Goal: Contribute content: Contribute content

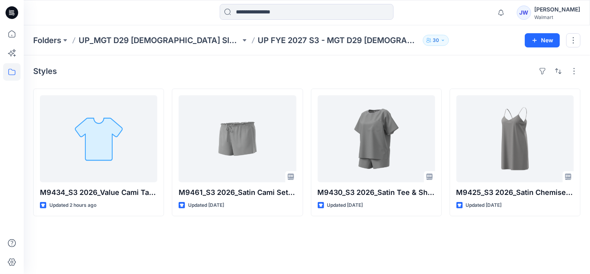
click at [184, 251] on div "Styles M9434_S3 2026_Value Cami Tap_Midpoint Updated 2 hours ago M9461_S3 2026_…" at bounding box center [307, 164] width 567 height 219
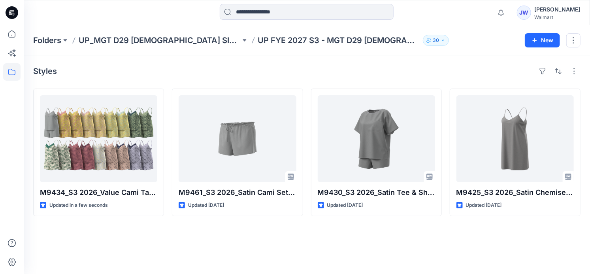
click at [120, 242] on div "Styles M9434_S3 2026_Value Cami Tap_Midpoint Updated in a few seconds M9461_S3 …" at bounding box center [307, 164] width 567 height 219
click at [129, 246] on div "Styles M9434_S3 2026_Value Cami Tap_Midpoint Updated in a few seconds M9461_S3 …" at bounding box center [307, 164] width 567 height 219
click at [508, 14] on icon "button" at bounding box center [501, 13] width 15 height 16
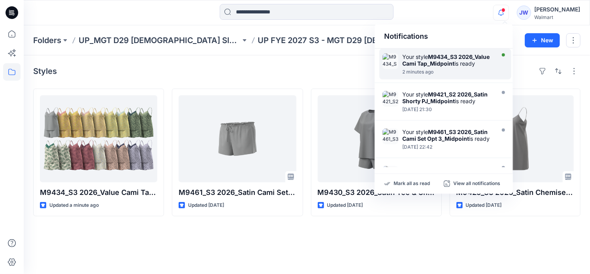
click at [432, 67] on div "Your style M9434_S3 2026_Value Cami Tap_Midpoint is ready" at bounding box center [448, 59] width 91 height 13
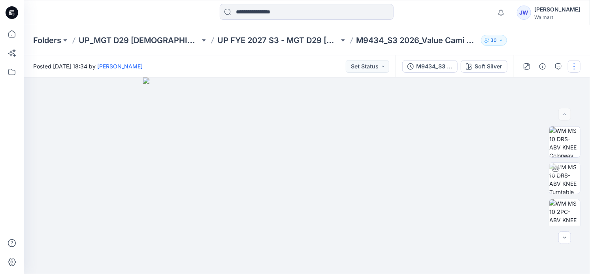
click at [578, 64] on button "button" at bounding box center [574, 66] width 13 height 13
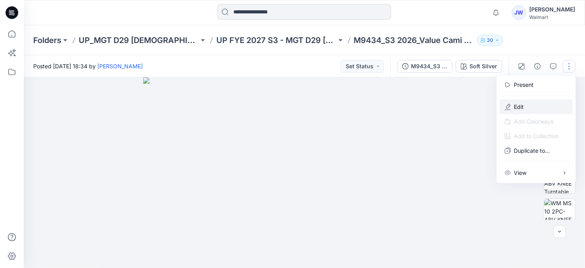
click at [519, 103] on p "Edit" at bounding box center [519, 107] width 10 height 8
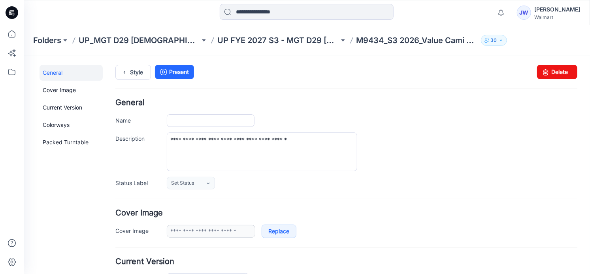
type input "**********"
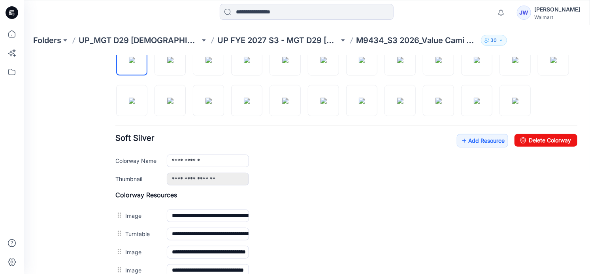
scroll to position [323, 0]
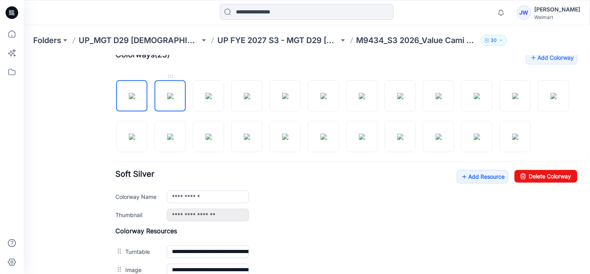
click at [167, 93] on img at bounding box center [170, 96] width 6 height 6
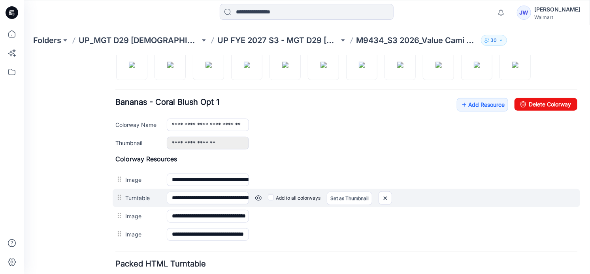
scroll to position [359, 0]
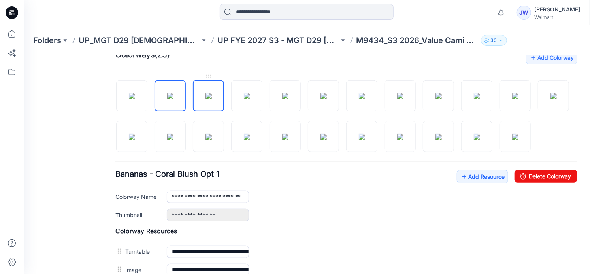
click at [205, 93] on img at bounding box center [208, 96] width 6 height 6
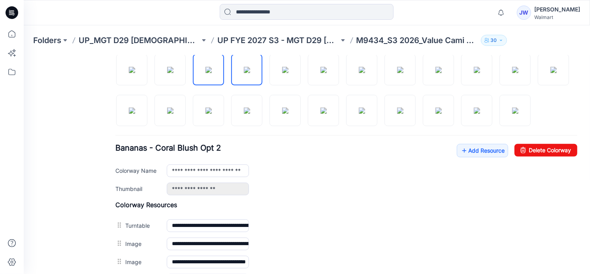
click at [248, 73] on img at bounding box center [247, 69] width 6 height 6
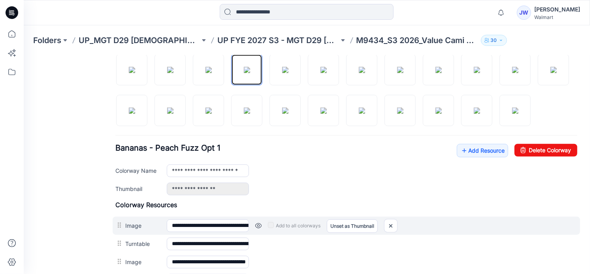
scroll to position [350, 0]
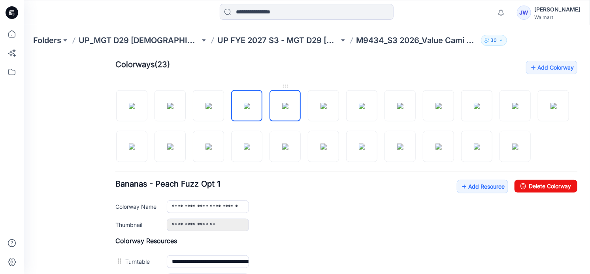
click at [282, 102] on img at bounding box center [285, 105] width 6 height 6
click at [325, 102] on img at bounding box center [323, 105] width 6 height 6
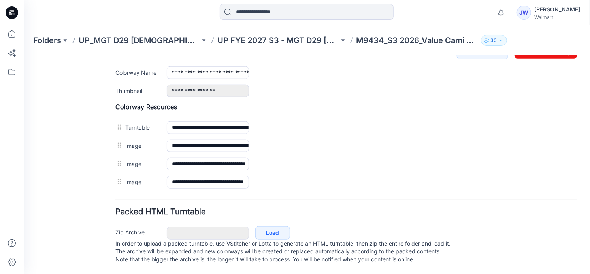
scroll to position [278, 0]
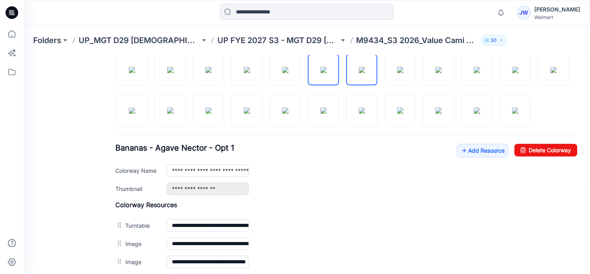
click at [359, 73] on img at bounding box center [362, 69] width 6 height 6
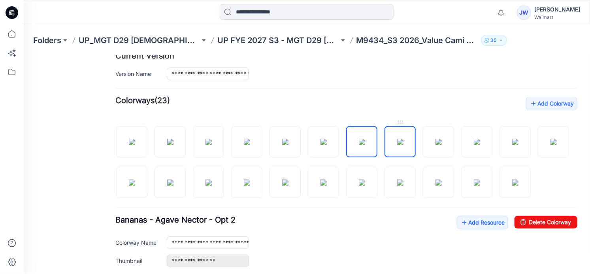
click at [403, 138] on img at bounding box center [400, 141] width 6 height 6
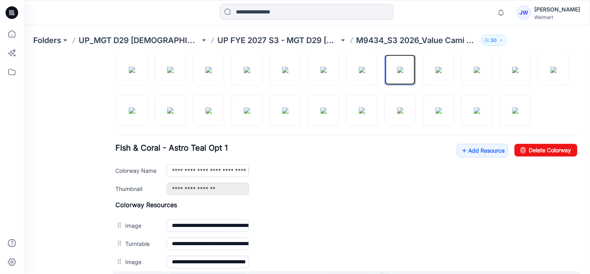
scroll to position [350, 0]
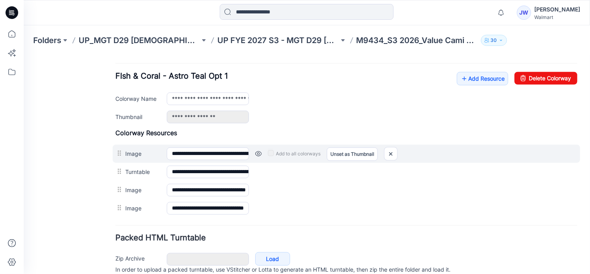
click at [119, 200] on div "**********" at bounding box center [346, 173] width 462 height 89
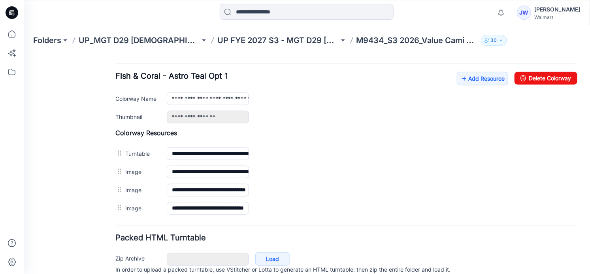
scroll to position [278, 0]
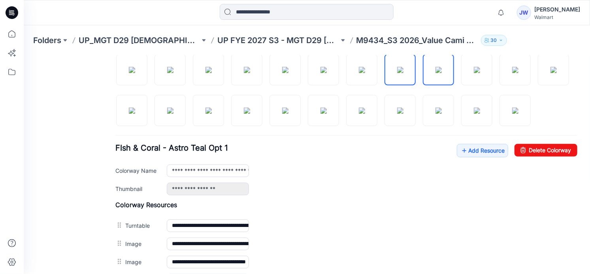
click at [435, 73] on img at bounding box center [438, 69] width 6 height 6
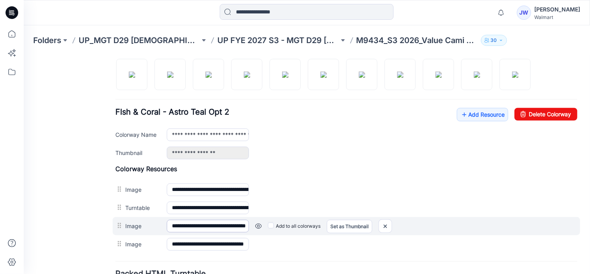
scroll to position [350, 0]
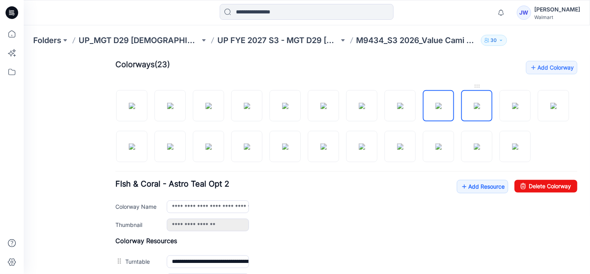
click at [474, 102] on img at bounding box center [477, 105] width 6 height 6
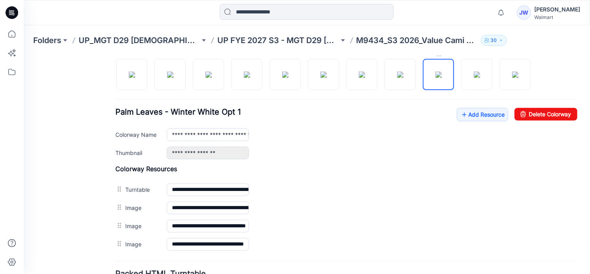
scroll to position [278, 0]
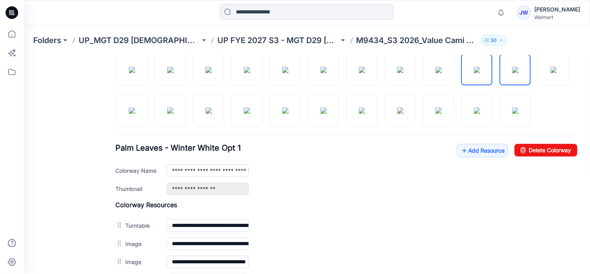
click at [513, 71] on img at bounding box center [515, 69] width 6 height 6
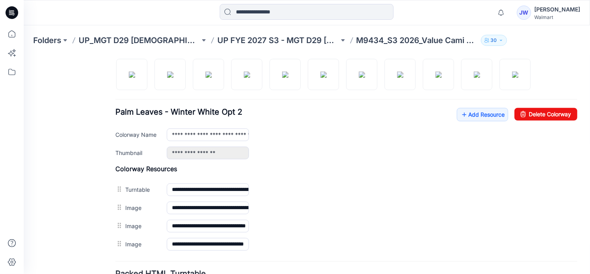
scroll to position [242, 0]
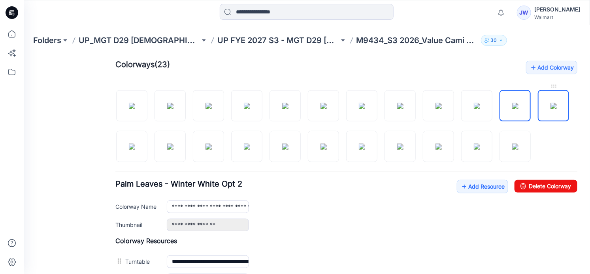
click at [550, 109] on img at bounding box center [553, 105] width 6 height 6
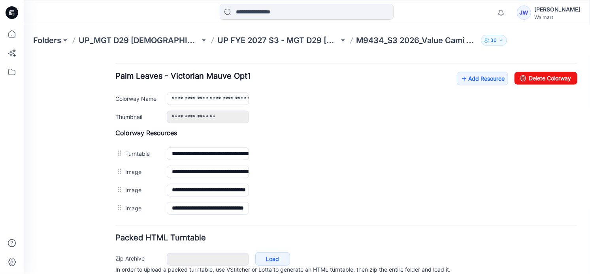
scroll to position [314, 0]
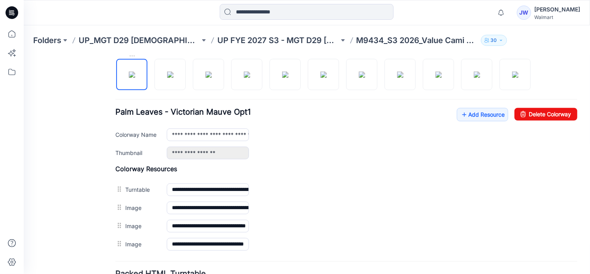
click at [135, 77] on img at bounding box center [132, 74] width 6 height 6
click at [173, 74] on img at bounding box center [170, 74] width 6 height 6
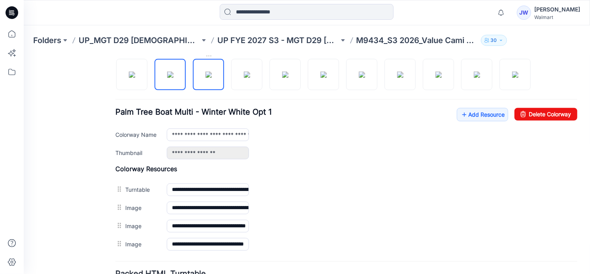
click at [212, 77] on img at bounding box center [208, 74] width 6 height 6
click at [250, 77] on img at bounding box center [247, 74] width 6 height 6
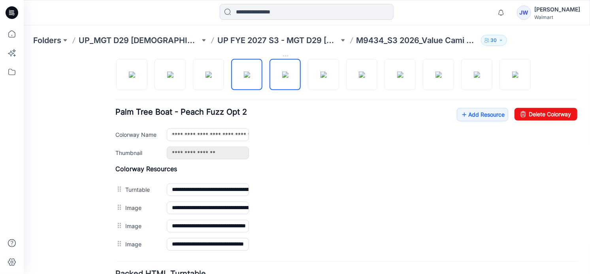
click at [288, 77] on img at bounding box center [285, 74] width 6 height 6
click at [327, 74] on img at bounding box center [323, 74] width 6 height 6
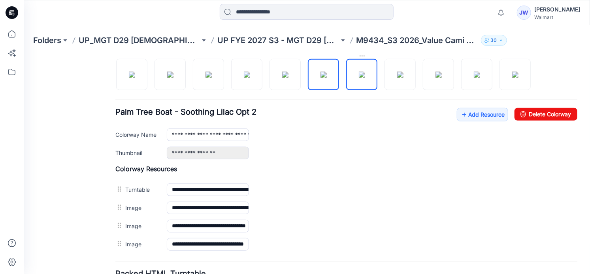
click at [365, 71] on img at bounding box center [362, 74] width 6 height 6
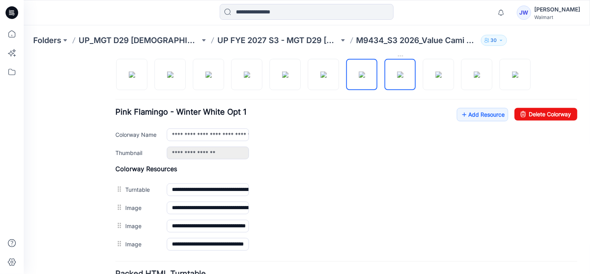
click at [403, 77] on img at bounding box center [400, 74] width 6 height 6
click at [442, 71] on img at bounding box center [438, 74] width 6 height 6
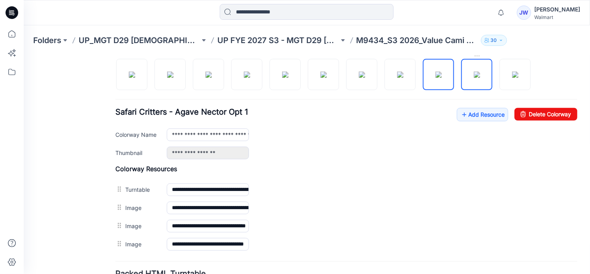
click at [480, 73] on img at bounding box center [477, 74] width 6 height 6
click at [512, 77] on img at bounding box center [515, 74] width 6 height 6
type input "**********"
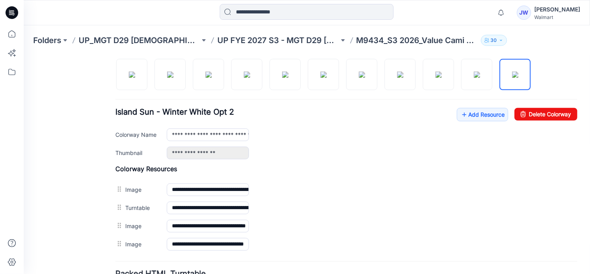
click at [114, 244] on div "**********" at bounding box center [301, 38] width 557 height 594
click at [77, 236] on div "General Cover Image Current Version Colorways Packed Turntable" at bounding box center [70, 43] width 63 height 585
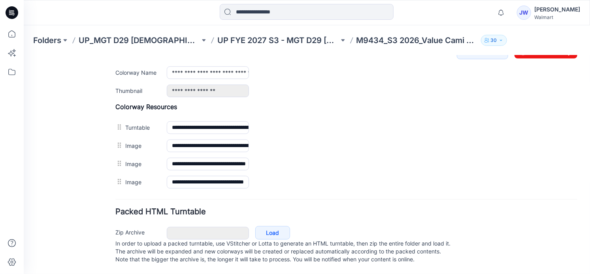
scroll to position [278, 0]
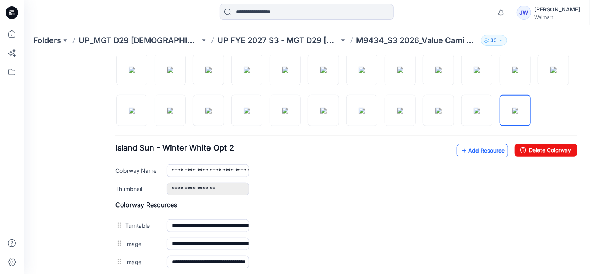
click at [478, 157] on link "Add Resource" at bounding box center [482, 150] width 51 height 13
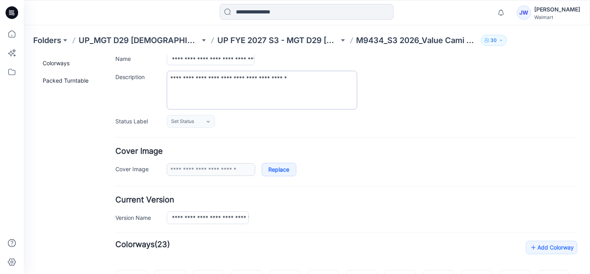
scroll to position [0, 0]
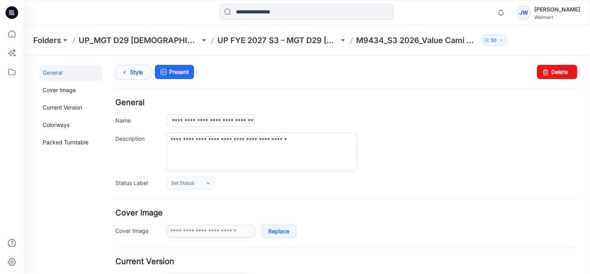
click at [130, 69] on link "Style" at bounding box center [133, 71] width 36 height 15
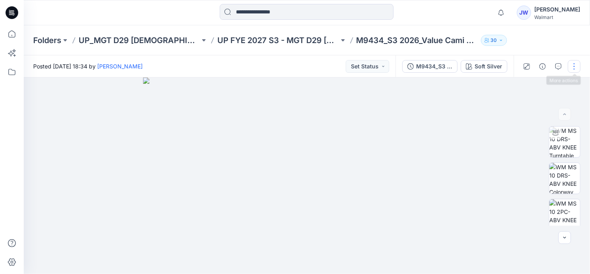
click at [575, 64] on button "button" at bounding box center [574, 66] width 13 height 13
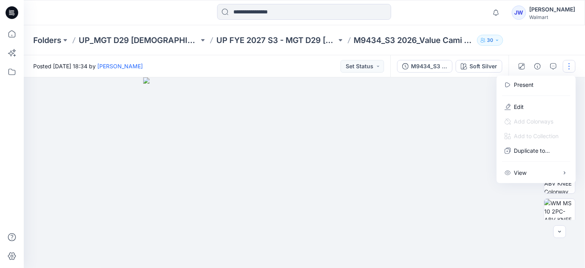
click at [354, 84] on img at bounding box center [306, 175] width 327 height 197
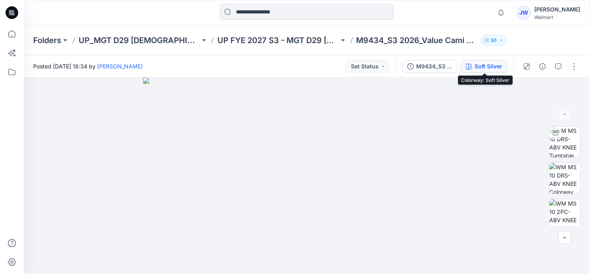
click at [494, 67] on div "Soft Silver" at bounding box center [489, 66] width 28 height 9
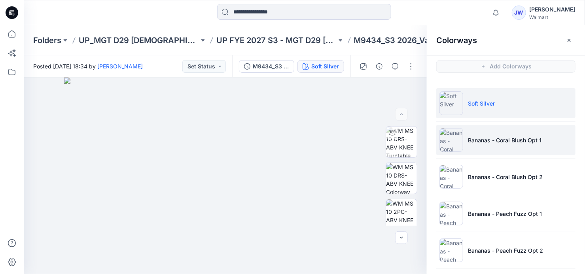
click at [492, 140] on p "Bananas - Coral Blush Opt 1" at bounding box center [505, 140] width 74 height 8
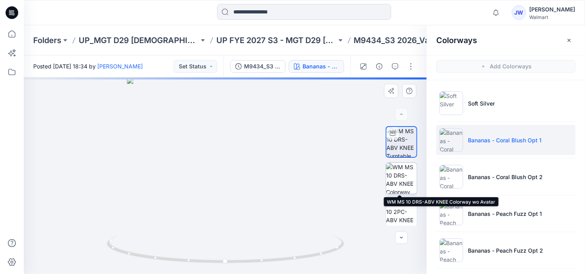
click at [395, 172] on img at bounding box center [401, 178] width 31 height 31
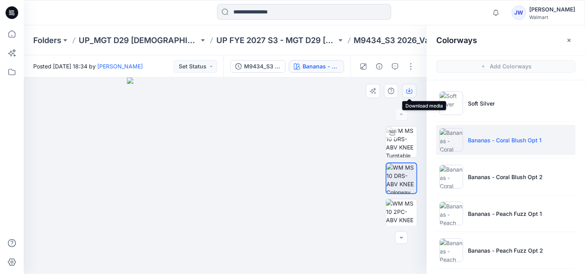
click at [409, 93] on icon "button" at bounding box center [409, 91] width 6 height 6
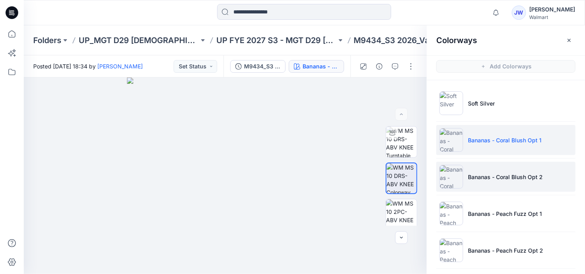
click at [493, 174] on p "Bananas - Coral Blush Opt 2" at bounding box center [505, 177] width 75 height 8
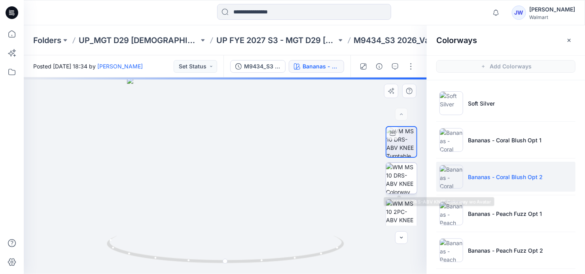
click at [391, 172] on img at bounding box center [401, 178] width 31 height 31
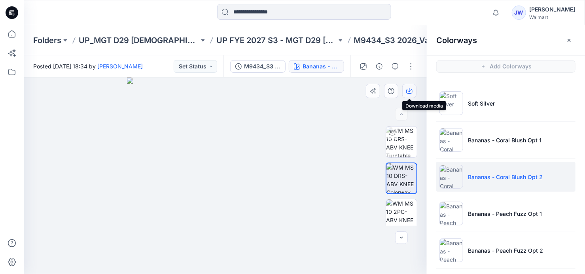
click at [408, 91] on icon "button" at bounding box center [409, 90] width 3 height 4
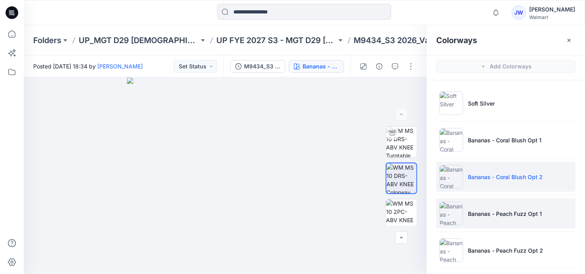
scroll to position [36, 0]
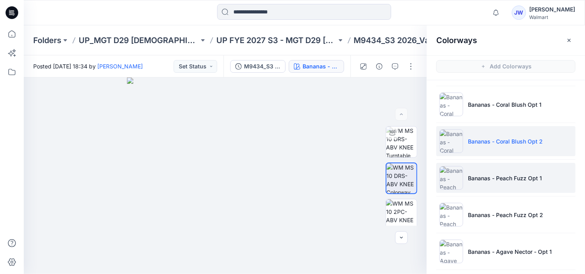
click at [490, 170] on li "Bananas - Peach Fuzz Opt 1" at bounding box center [505, 178] width 139 height 30
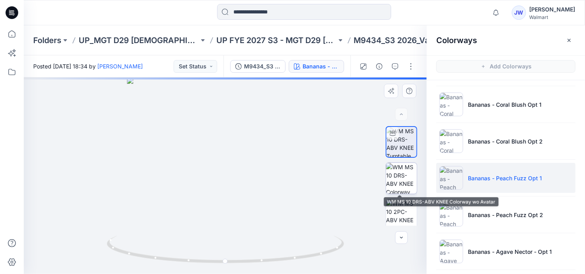
click at [403, 177] on img at bounding box center [401, 178] width 31 height 31
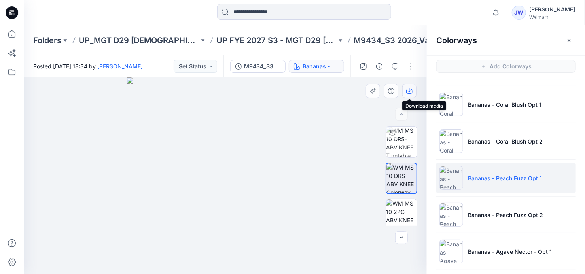
click at [409, 89] on icon "button" at bounding box center [409, 91] width 6 height 6
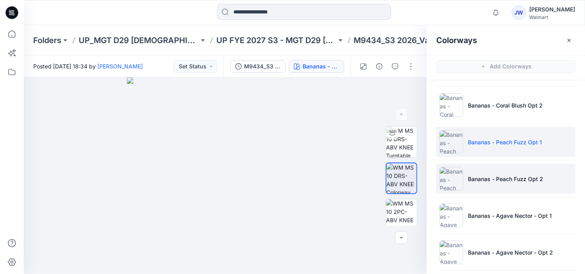
click at [493, 177] on p "Bananas - Peach Fuzz Opt 2" at bounding box center [505, 179] width 75 height 8
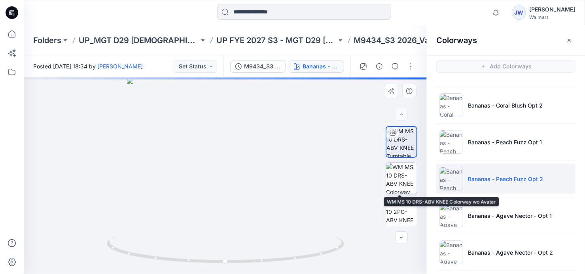
click at [403, 177] on img at bounding box center [401, 178] width 31 height 31
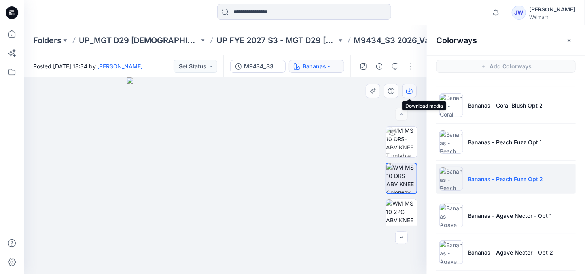
click at [409, 89] on icon "button" at bounding box center [409, 90] width 3 height 4
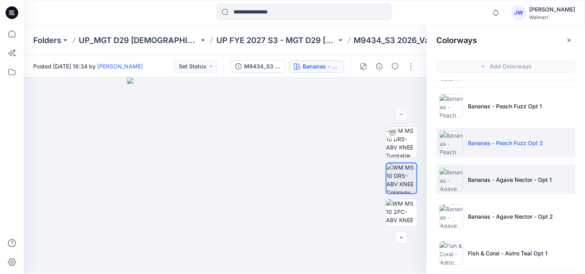
click at [500, 168] on li "Bananas - Agave Nector - Opt 1" at bounding box center [505, 179] width 139 height 30
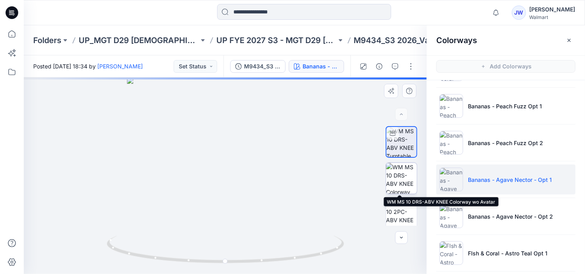
click at [393, 179] on img at bounding box center [401, 178] width 31 height 31
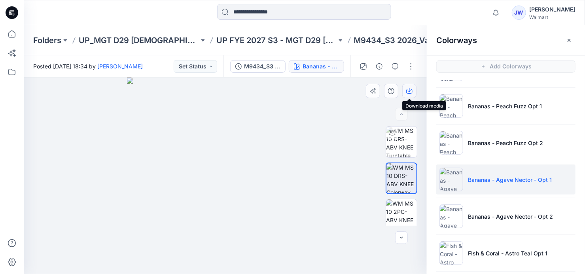
click at [406, 90] on icon "button" at bounding box center [409, 91] width 6 height 6
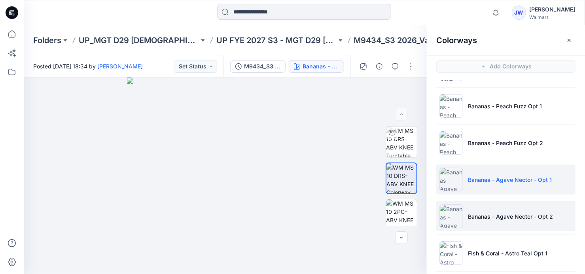
click at [484, 210] on li "Bananas - Agave Nector - Opt 2" at bounding box center [505, 216] width 139 height 30
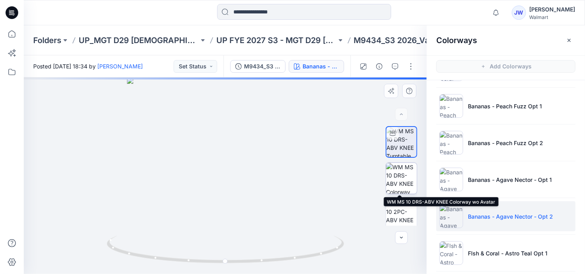
click at [394, 180] on img at bounding box center [401, 178] width 31 height 31
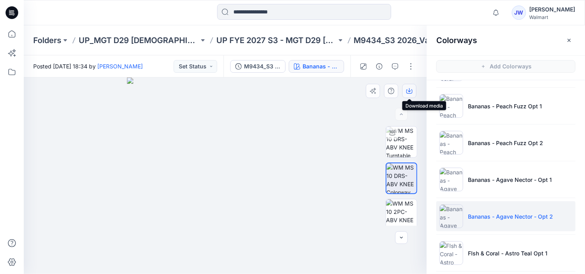
click at [408, 93] on icon "button" at bounding box center [409, 91] width 6 height 6
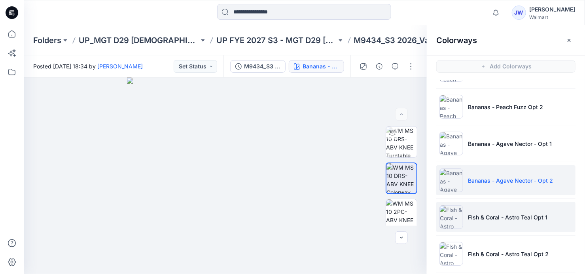
click at [487, 216] on p "FIsh & Coral - Astro Teal Opt 1" at bounding box center [507, 217] width 79 height 8
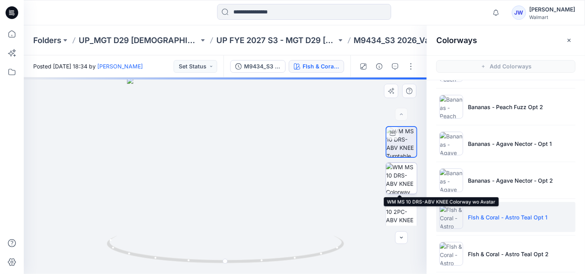
click at [392, 176] on img at bounding box center [401, 178] width 31 height 31
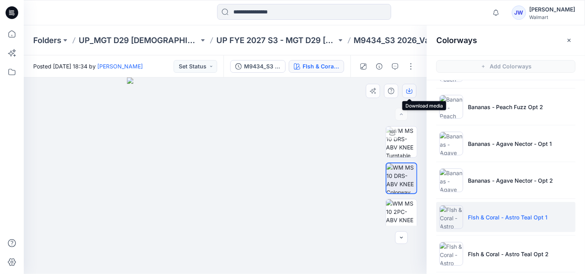
click at [409, 91] on icon "button" at bounding box center [409, 90] width 3 height 4
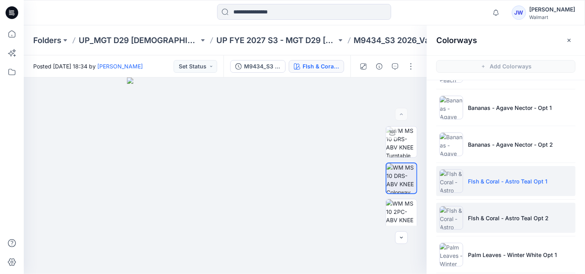
click at [499, 212] on li "FIsh & Coral - Astro Teal Opt 2" at bounding box center [505, 218] width 139 height 30
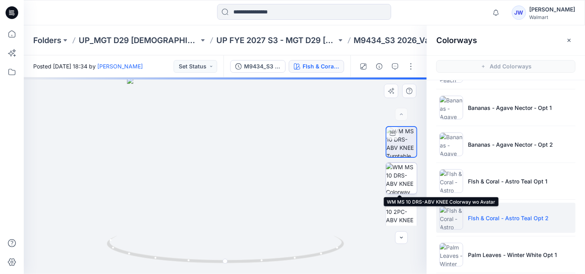
click at [402, 180] on img at bounding box center [401, 178] width 31 height 31
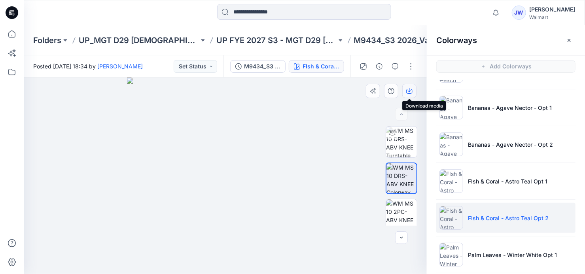
click at [412, 89] on icon "button" at bounding box center [409, 91] width 6 height 6
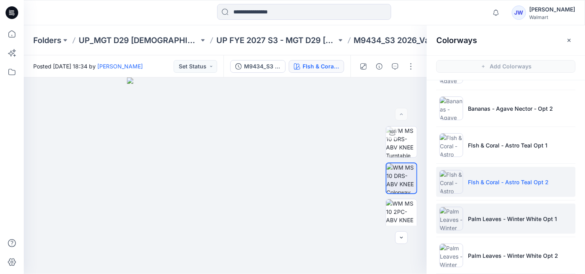
click at [485, 213] on li "Palm Leaves - Winter White Opt 1" at bounding box center [505, 219] width 139 height 30
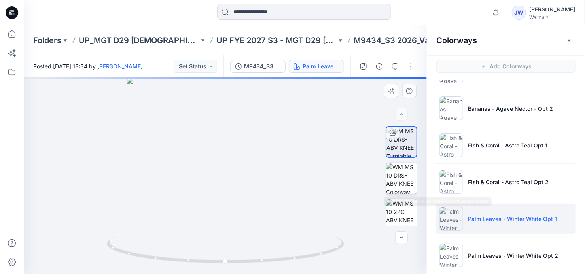
click at [401, 176] on img at bounding box center [401, 178] width 31 height 31
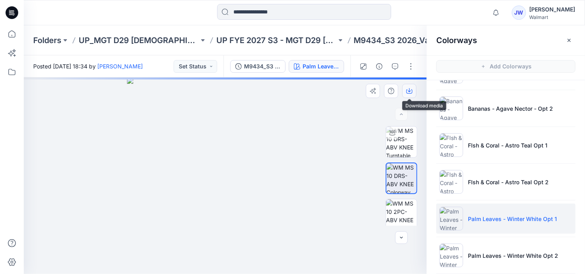
click at [411, 91] on icon "button" at bounding box center [409, 91] width 6 height 6
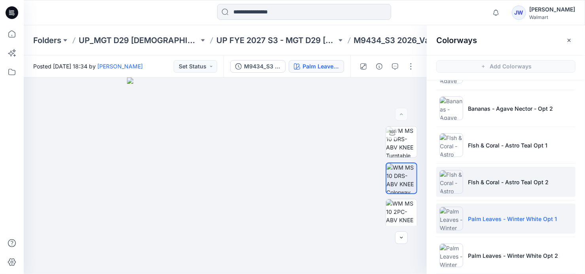
scroll to position [251, 0]
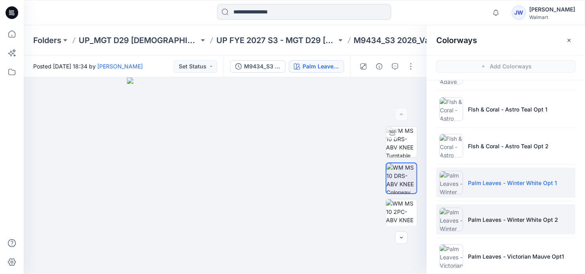
click at [486, 210] on li "Palm Leaves - Winter White Opt 2" at bounding box center [505, 219] width 139 height 30
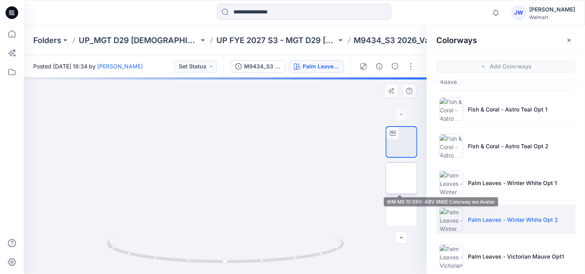
click at [392, 176] on img at bounding box center [401, 178] width 31 height 31
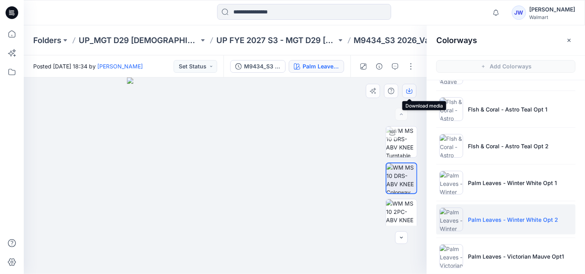
click at [408, 88] on icon "button" at bounding box center [409, 91] width 6 height 6
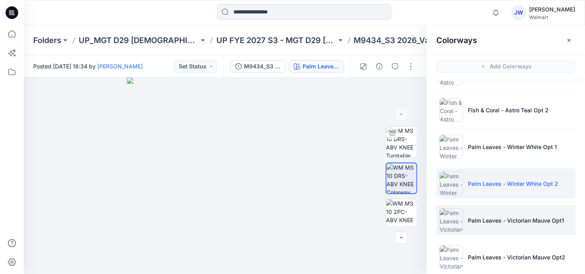
click at [465, 219] on li "Palm Leaves - Victorian Mauve Opt1" at bounding box center [505, 220] width 139 height 30
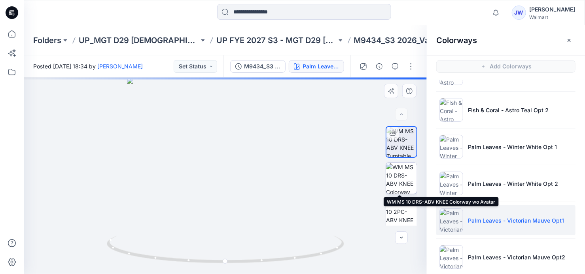
click at [391, 180] on img at bounding box center [401, 178] width 31 height 31
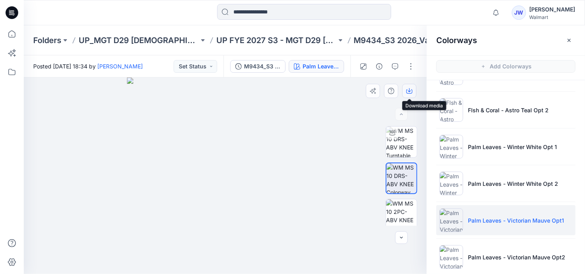
click at [407, 89] on icon "button" at bounding box center [409, 91] width 6 height 4
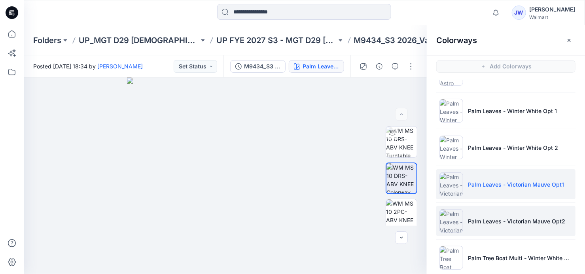
click at [488, 210] on li "Palm Leaves - Victorian Mauve Opt2" at bounding box center [505, 221] width 139 height 30
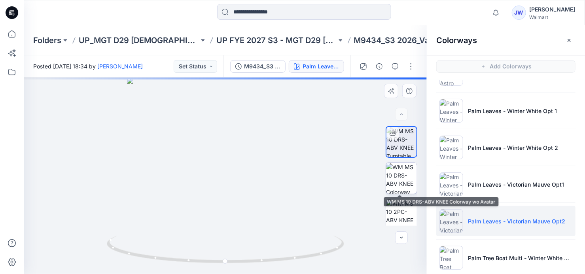
click at [395, 182] on img at bounding box center [401, 178] width 31 height 31
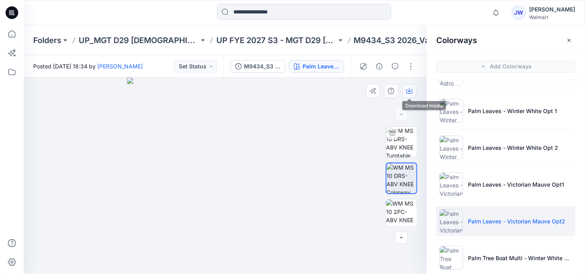
click at [408, 91] on icon "button" at bounding box center [409, 90] width 3 height 4
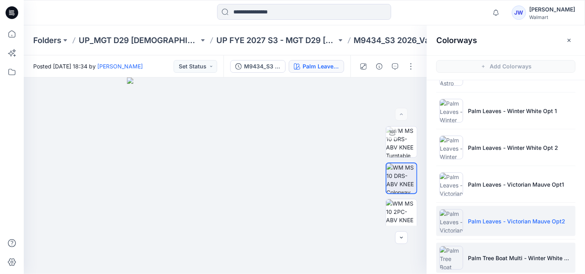
scroll to position [359, 0]
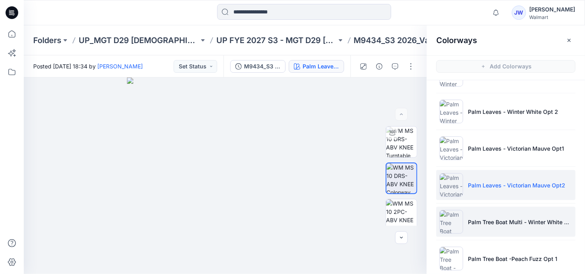
click at [495, 218] on p "Palm Tree Boat Multi - Winter White Opt 1" at bounding box center [520, 222] width 104 height 8
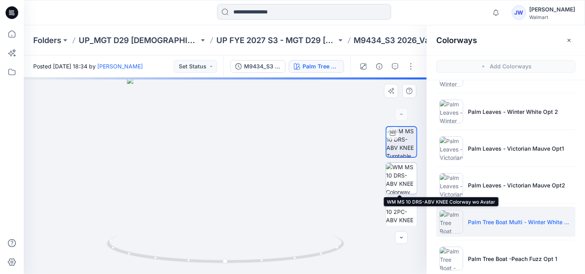
click at [391, 175] on img at bounding box center [401, 178] width 31 height 31
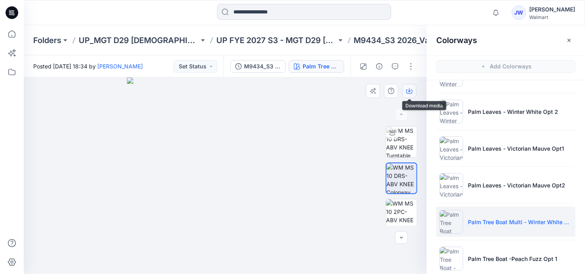
click at [406, 93] on icon "button" at bounding box center [409, 91] width 6 height 4
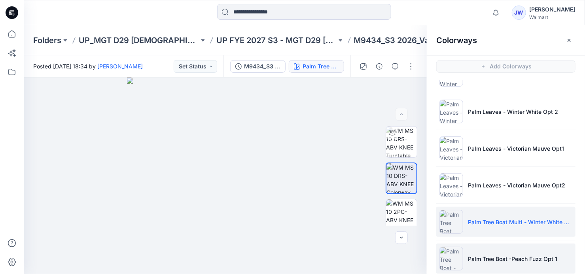
scroll to position [395, 0]
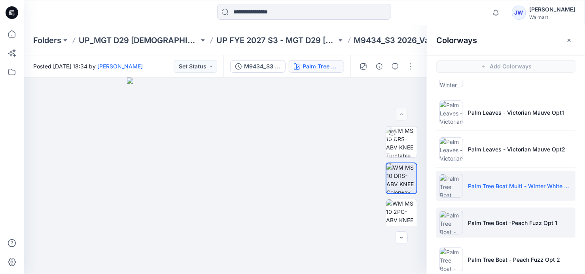
click at [501, 227] on li "Palm Tree Boat -Peach Fuzz Opt 1" at bounding box center [505, 223] width 139 height 30
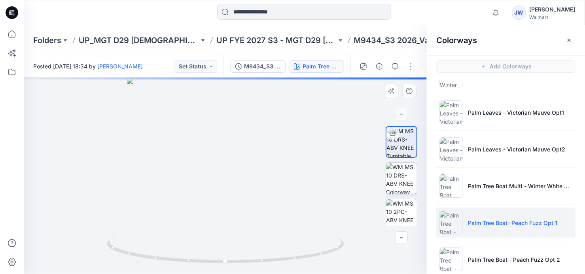
click at [397, 178] on img at bounding box center [401, 178] width 31 height 31
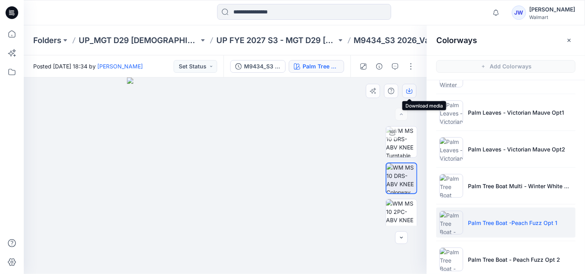
click at [409, 89] on icon "button" at bounding box center [409, 91] width 6 height 6
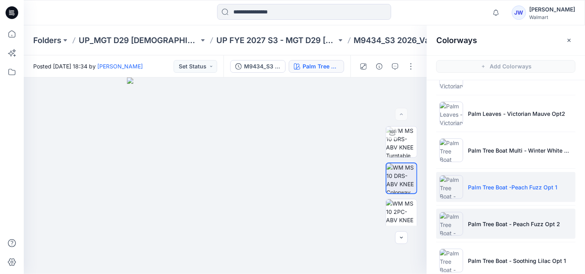
click at [508, 221] on p "Palm Tree Boat - Peach Fuzz Opt 2" at bounding box center [514, 224] width 92 height 8
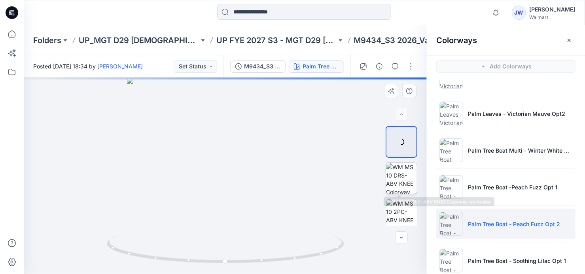
click at [404, 177] on img at bounding box center [401, 178] width 31 height 31
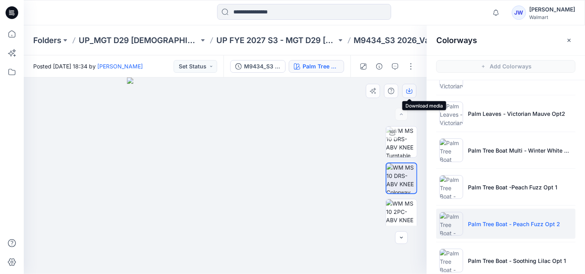
click at [409, 90] on icon "button" at bounding box center [409, 90] width 3 height 4
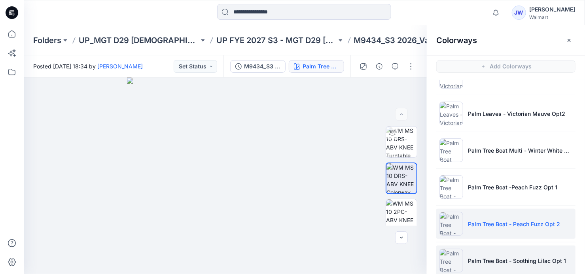
scroll to position [467, 0]
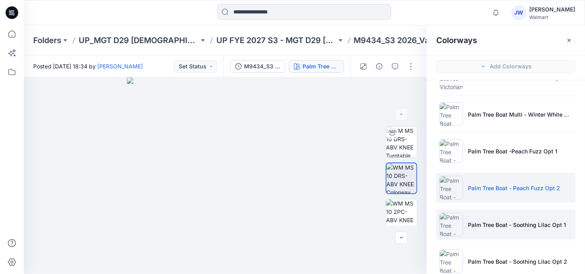
click at [489, 225] on p "Palm Tree Boat - Soothing Lilac Opt 1" at bounding box center [517, 225] width 98 height 8
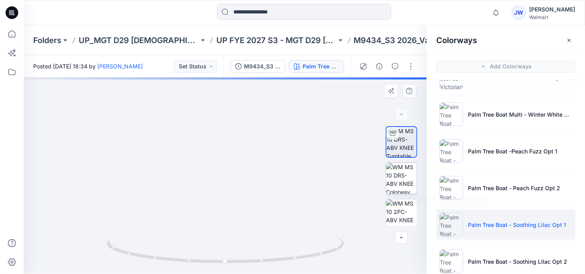
click at [396, 175] on img at bounding box center [401, 178] width 31 height 31
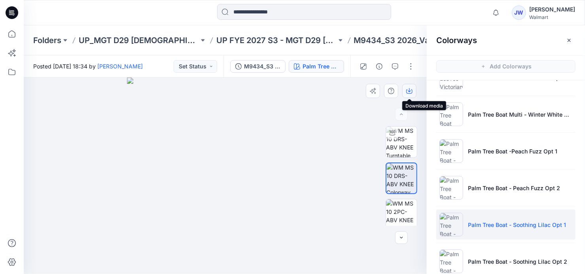
click at [409, 93] on icon "button" at bounding box center [409, 91] width 6 height 6
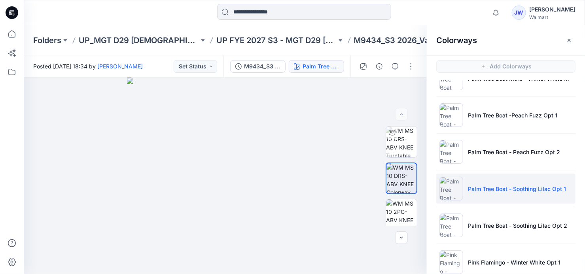
click at [486, 222] on p "Palm Tree Boat - Soothing Lilac Opt 2" at bounding box center [517, 225] width 99 height 8
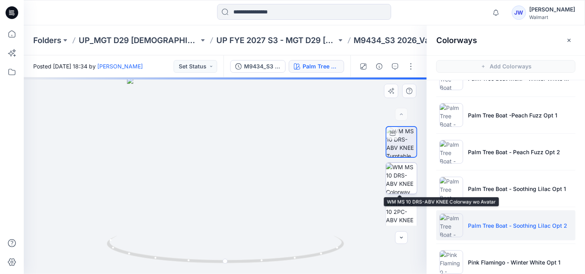
click at [403, 173] on img at bounding box center [401, 178] width 31 height 31
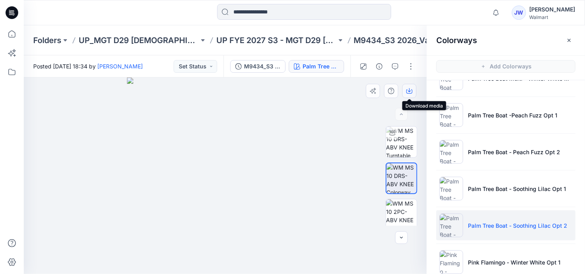
click at [405, 89] on button "button" at bounding box center [409, 91] width 14 height 14
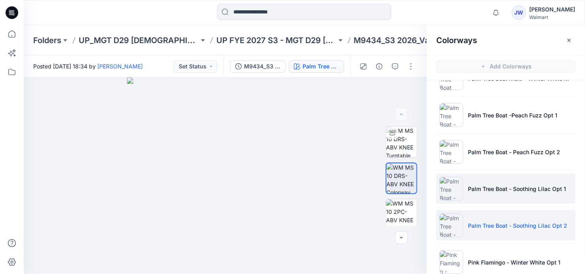
scroll to position [539, 0]
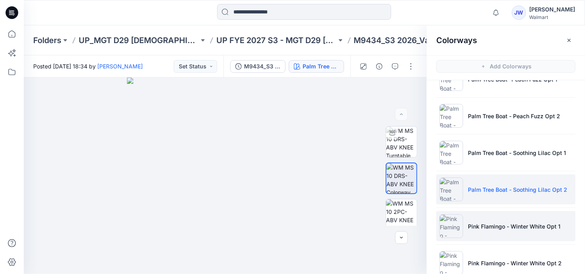
click at [485, 215] on li "Pink Flamingo - Winter White Opt 1" at bounding box center [505, 226] width 139 height 30
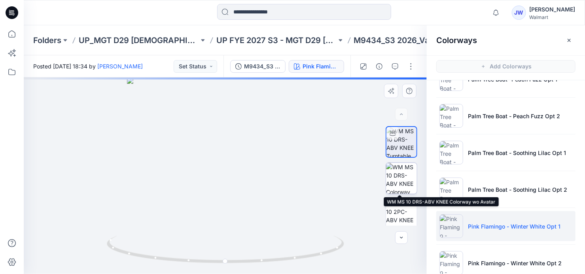
click at [398, 176] on img at bounding box center [401, 178] width 31 height 31
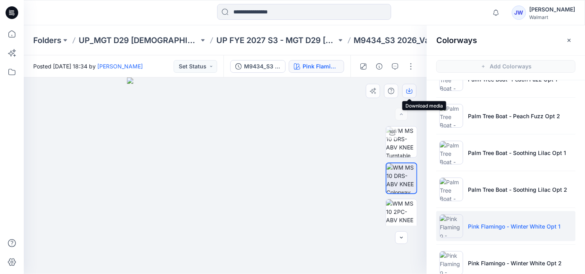
click at [408, 93] on icon "button" at bounding box center [409, 91] width 6 height 4
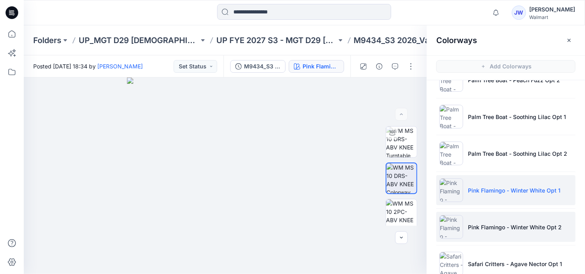
click at [507, 232] on li "Pink Flamingo - Winter White Opt 2" at bounding box center [505, 227] width 139 height 30
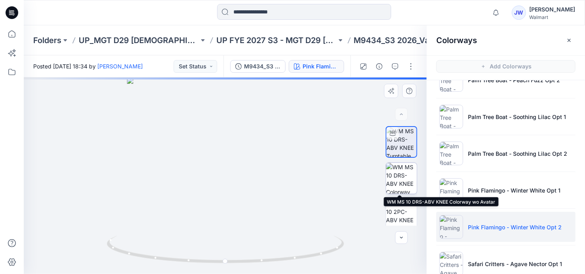
click at [397, 177] on img at bounding box center [401, 178] width 31 height 31
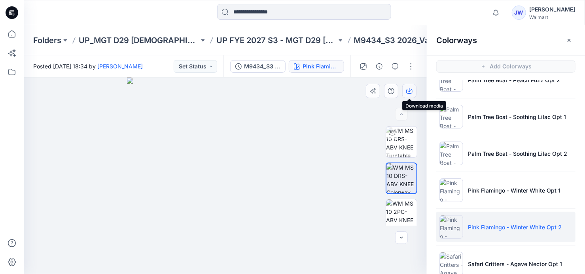
click at [409, 93] on icon "button" at bounding box center [409, 91] width 6 height 6
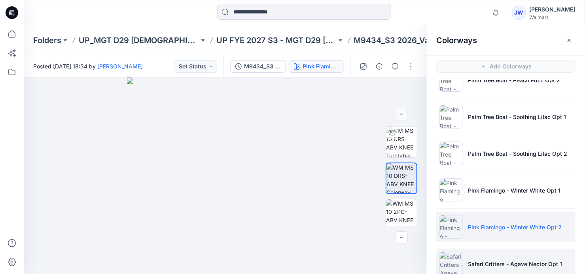
scroll to position [611, 0]
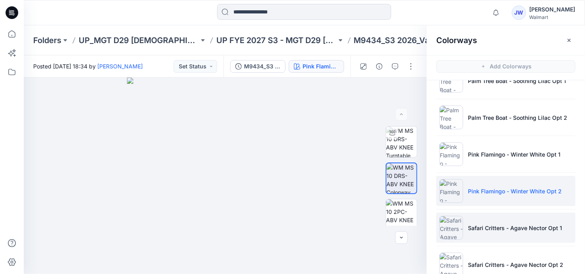
click at [483, 227] on p "Safari Critters - Agave Nector Opt 1" at bounding box center [515, 228] width 94 height 8
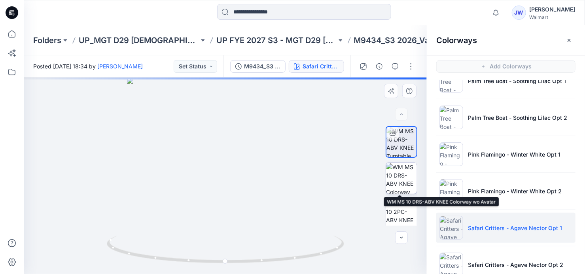
click at [396, 171] on img at bounding box center [401, 178] width 31 height 31
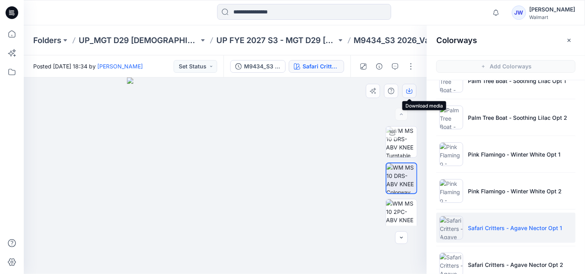
click at [410, 89] on icon "button" at bounding box center [409, 91] width 6 height 6
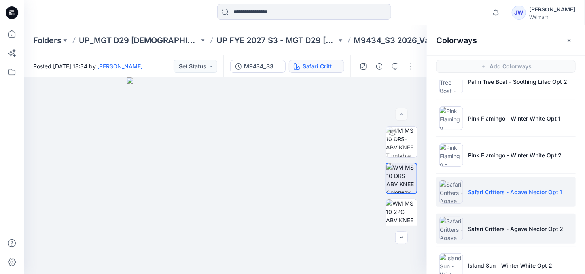
click at [530, 220] on li "Safari Critters - Agave Nector Opt 2" at bounding box center [505, 229] width 139 height 30
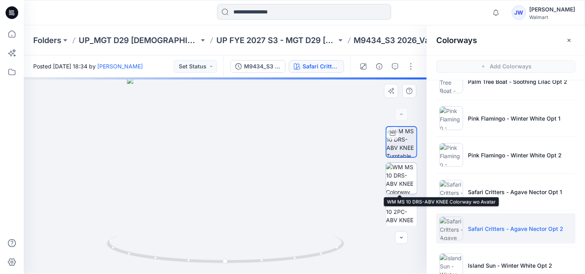
click at [399, 180] on img at bounding box center [401, 178] width 31 height 31
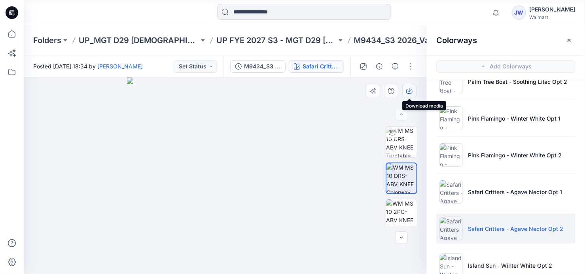
click at [405, 90] on button "button" at bounding box center [409, 91] width 14 height 14
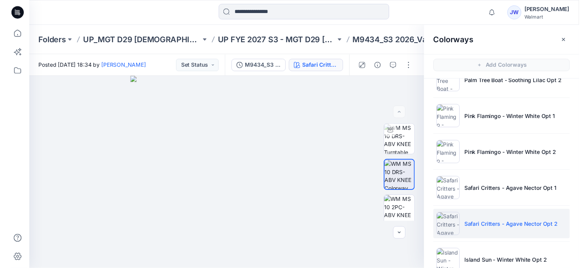
scroll to position [662, 0]
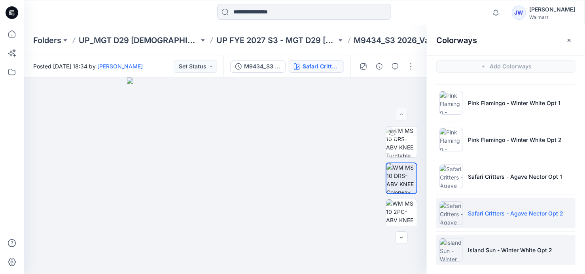
click at [501, 240] on li "Island Sun - Winter White Opt 2" at bounding box center [505, 250] width 139 height 30
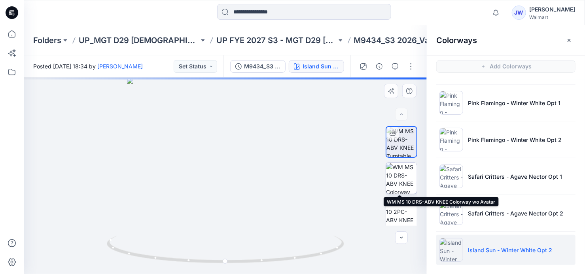
click at [393, 182] on img at bounding box center [401, 178] width 31 height 31
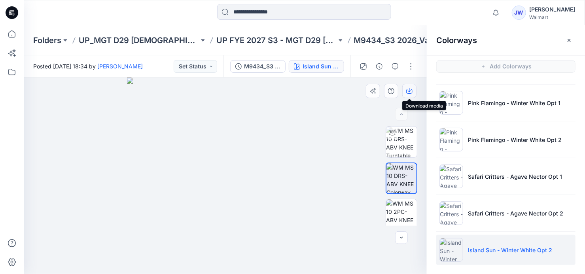
click at [411, 89] on icon "button" at bounding box center [409, 91] width 6 height 6
click at [501, 10] on span "1" at bounding box center [498, 10] width 6 height 6
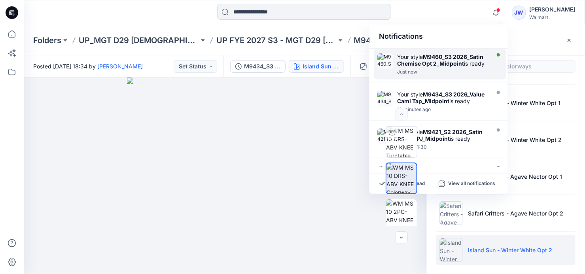
click at [417, 57] on div "Your style M9460_S3 2026_Satin Chemise Opt 2_Midpoint is ready" at bounding box center [442, 59] width 91 height 13
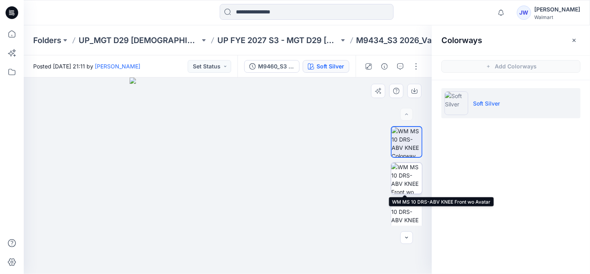
click at [415, 180] on img at bounding box center [406, 178] width 31 height 31
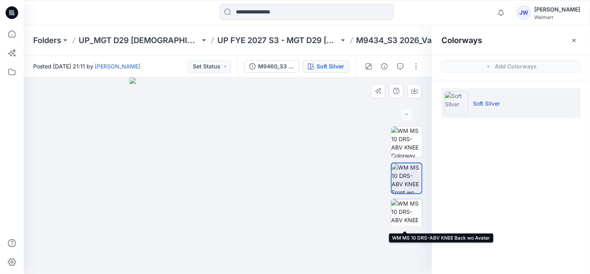
click at [402, 216] on img at bounding box center [406, 214] width 31 height 31
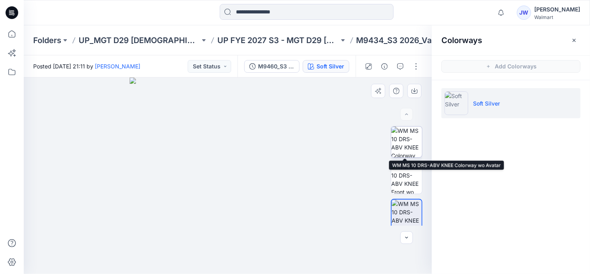
click at [404, 145] on img at bounding box center [406, 142] width 31 height 31
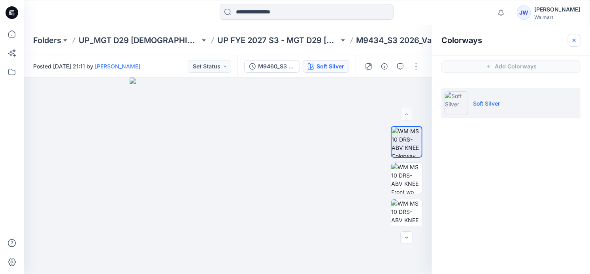
click at [576, 44] on button "button" at bounding box center [574, 40] width 13 height 13
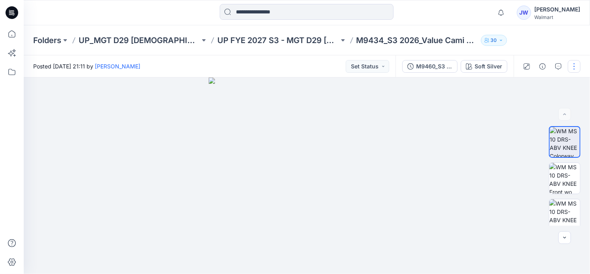
click at [574, 67] on button "button" at bounding box center [574, 66] width 13 height 13
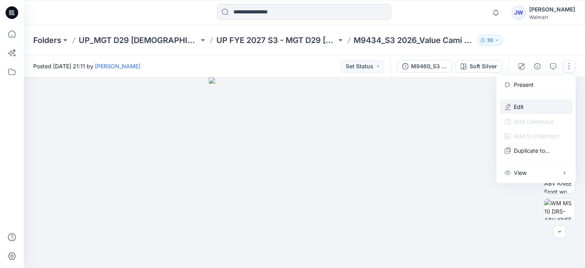
click at [531, 104] on button "Edit" at bounding box center [536, 107] width 73 height 15
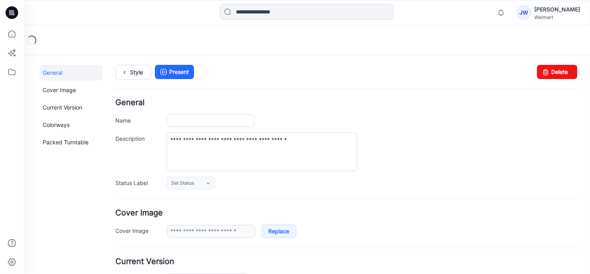
type input "**********"
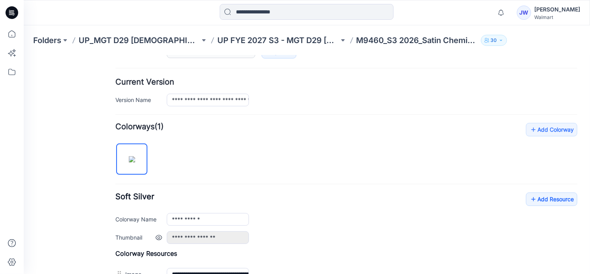
scroll to position [287, 0]
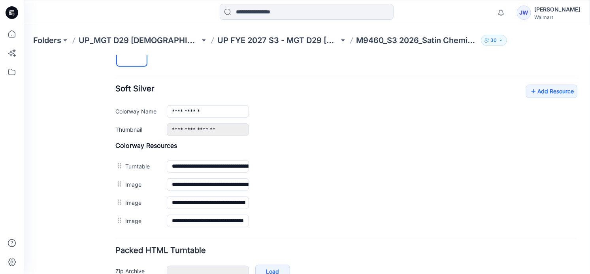
click at [79, 176] on div "General Cover Image Current Version Colorways Packed Turntable" at bounding box center [70, 44] width 63 height 535
click at [552, 90] on link "Add Resource" at bounding box center [551, 90] width 51 height 13
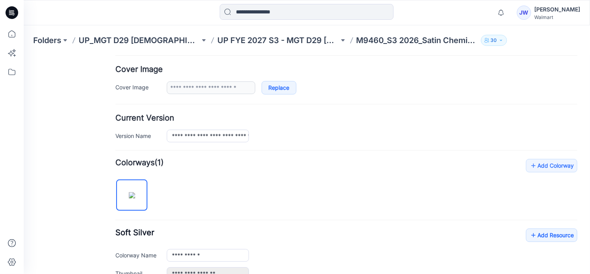
scroll to position [0, 0]
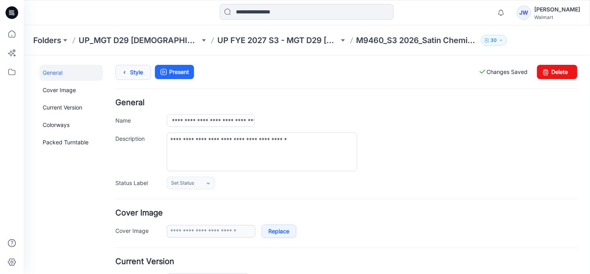
click at [133, 71] on link "Style" at bounding box center [133, 71] width 36 height 15
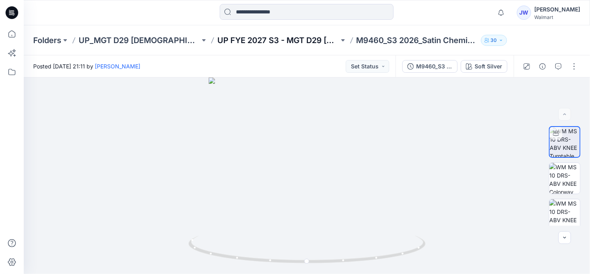
click at [276, 40] on p "UP FYE 2027 S3 - MGT D29 [DEMOGRAPHIC_DATA] Sleepwear" at bounding box center [277, 40] width 121 height 11
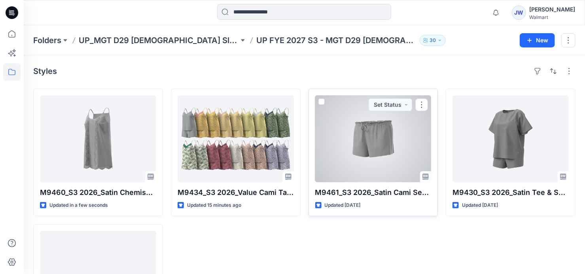
scroll to position [36, 0]
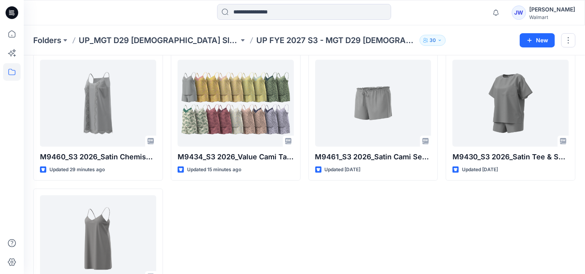
click at [331, 232] on div "M9461_S3 2026_Satin Cami Set Opt 3_Midpoint Updated 8 days ago" at bounding box center [373, 184] width 130 height 263
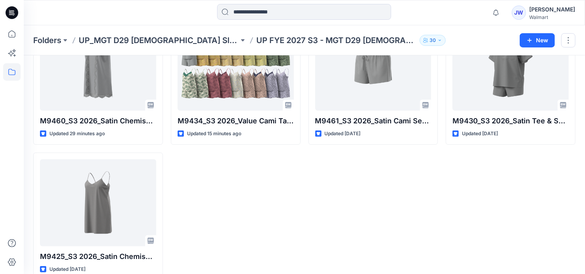
scroll to position [0, 0]
click at [304, 225] on div "M9460_S3 2026_Satin Chemise Opt 2_Midpoint Updated 29 minutes ago M9425_S3 2026…" at bounding box center [304, 148] width 542 height 263
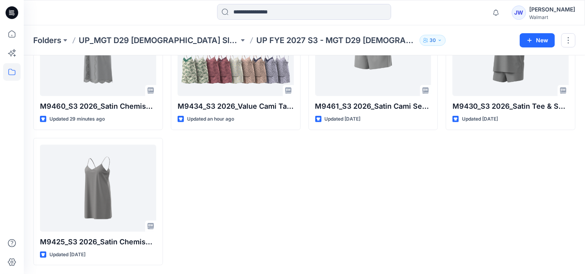
click at [332, 204] on div "M9461_S3 2026_Satin Cami Set Opt 3_Midpoint Updated 8 days ago" at bounding box center [373, 133] width 130 height 263
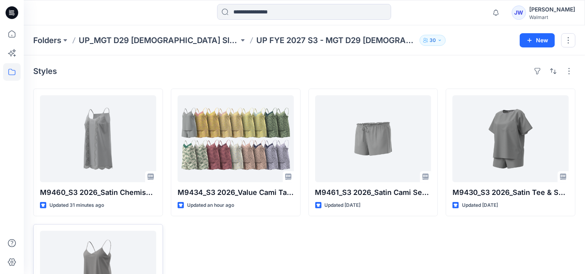
scroll to position [36, 0]
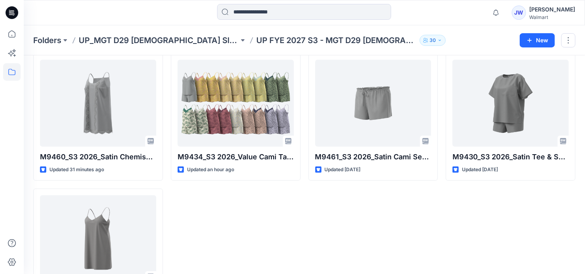
click at [267, 227] on div "M9434_S3 2026_Value Cami Tap_Midpoint Updated an hour ago" at bounding box center [236, 184] width 130 height 263
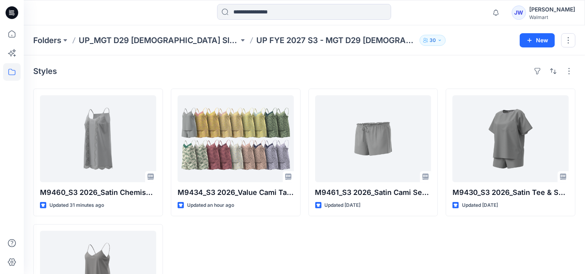
scroll to position [86, 0]
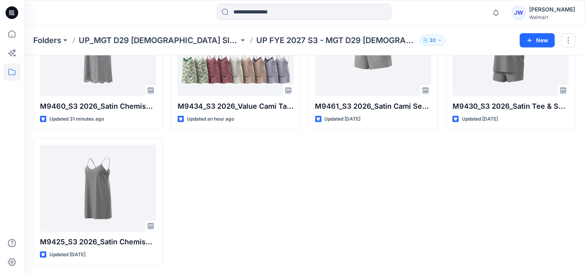
click at [267, 227] on div "M9434_S3 2026_Value Cami Tap_Midpoint Updated an hour ago" at bounding box center [236, 133] width 130 height 263
click at [347, 189] on div "M9461_S3 2026_Satin Cami Set Opt 3_Midpoint Updated 8 days ago" at bounding box center [373, 133] width 130 height 263
click at [249, 189] on div "M9434_S3 2026_Value Cami Tap_Midpoint Updated an hour ago" at bounding box center [236, 133] width 130 height 263
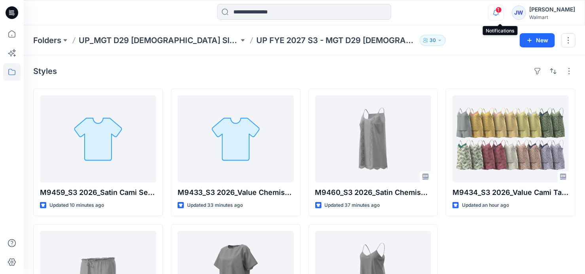
click at [499, 8] on icon "button" at bounding box center [495, 13] width 15 height 16
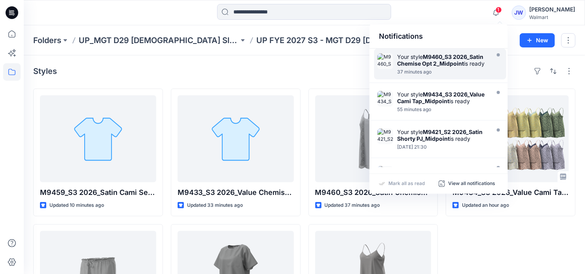
click at [430, 71] on div "37 minutes ago" at bounding box center [442, 72] width 91 height 6
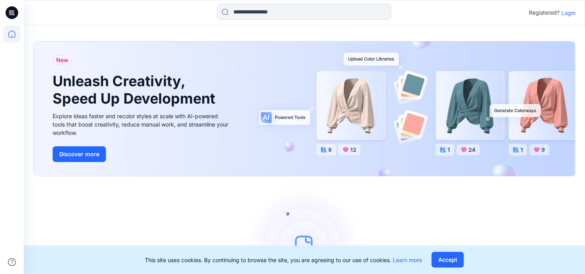
click at [564, 13] on p "Login" at bounding box center [568, 13] width 14 height 8
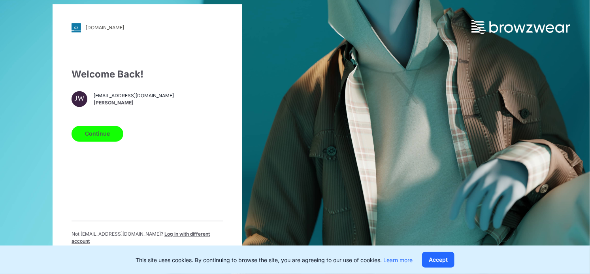
click at [96, 136] on button "Continue" at bounding box center [98, 134] width 52 height 16
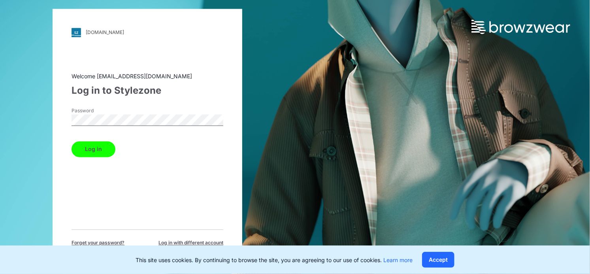
click at [85, 153] on button "Log in" at bounding box center [94, 149] width 44 height 16
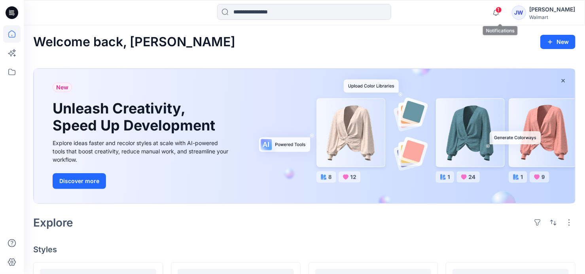
click at [501, 11] on span "1" at bounding box center [498, 10] width 6 height 6
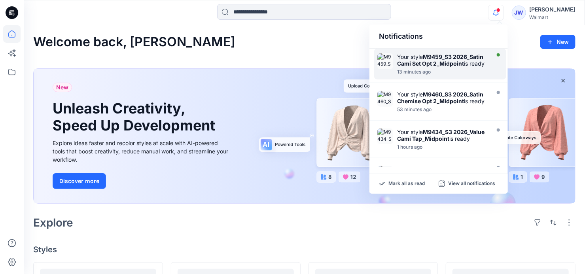
click at [429, 51] on div "Your style M9459_S3 2026_Satin Cami Set Opt 2_Midpoint is ready 13 minutes ago" at bounding box center [440, 64] width 132 height 31
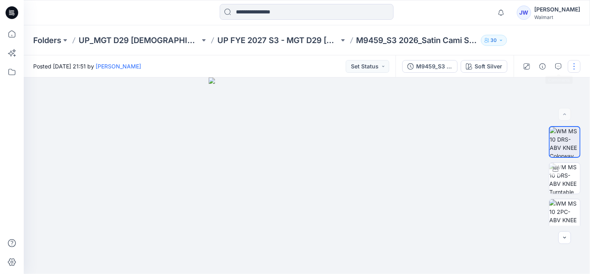
click at [573, 64] on button "button" at bounding box center [574, 66] width 13 height 13
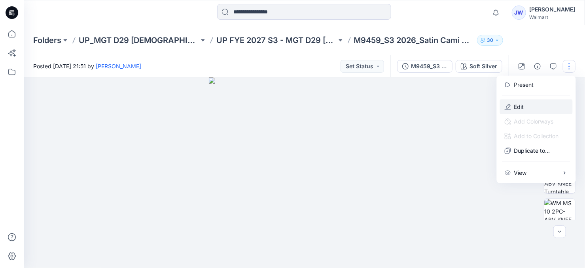
click at [513, 106] on button "Edit" at bounding box center [536, 107] width 73 height 15
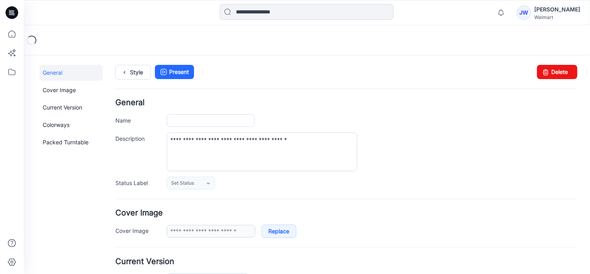
type input "**********"
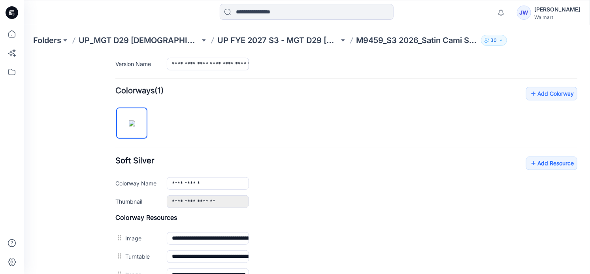
scroll to position [287, 0]
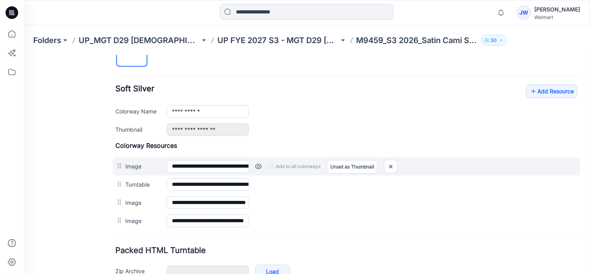
drag, startPoint x: 115, startPoint y: 179, endPoint x: 115, endPoint y: 160, distance: 18.6
click at [115, 160] on div "**********" at bounding box center [346, 185] width 462 height 89
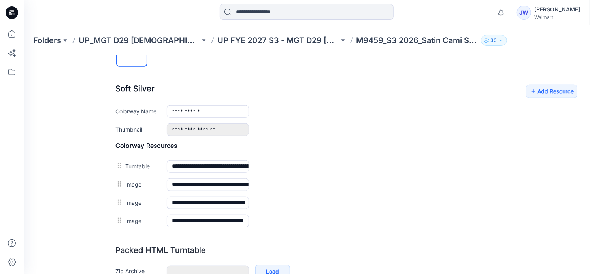
click at [86, 174] on div "General Cover Image Current Version Colorways Packed Turntable" at bounding box center [70, 44] width 63 height 535
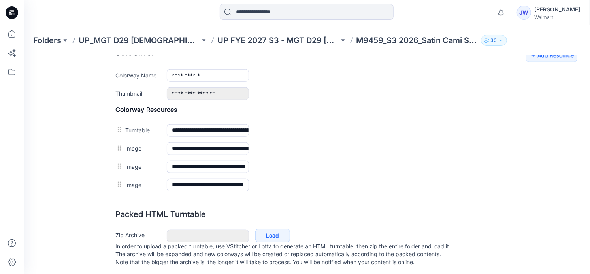
scroll to position [251, 0]
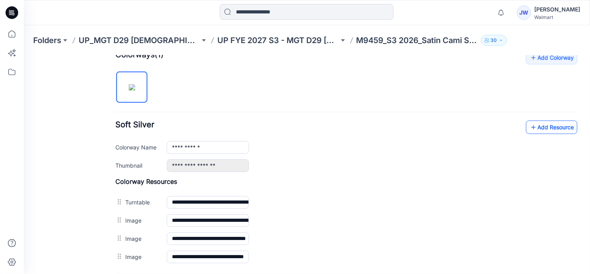
click at [546, 127] on link "Add Resource" at bounding box center [551, 126] width 51 height 13
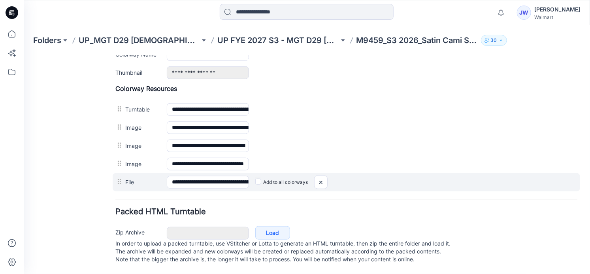
scroll to position [350, 0]
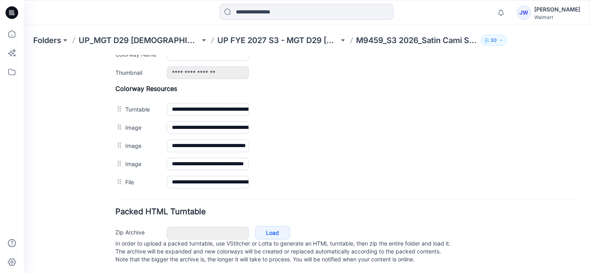
click at [361, 208] on h4 "Packed HTML Turntable" at bounding box center [346, 212] width 462 height 8
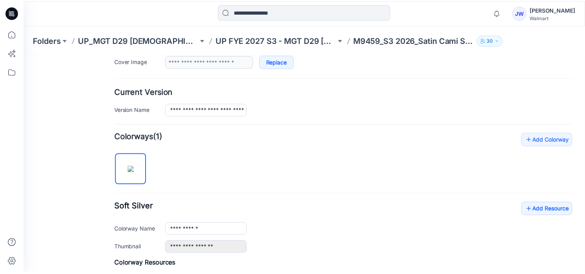
scroll to position [0, 0]
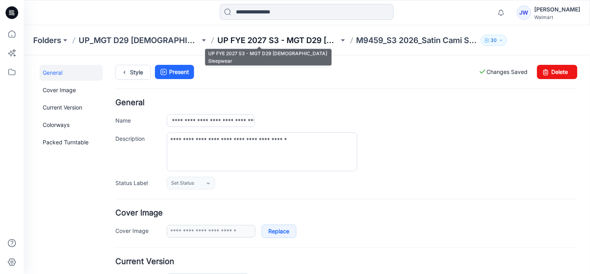
click at [272, 40] on p "UP FYE 2027 S3 - MGT D29 [DEMOGRAPHIC_DATA] Sleepwear" at bounding box center [277, 40] width 121 height 11
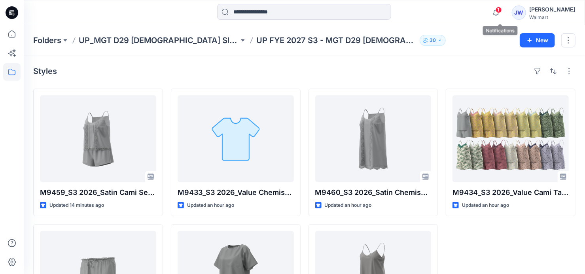
click at [500, 10] on span "1" at bounding box center [498, 10] width 6 height 6
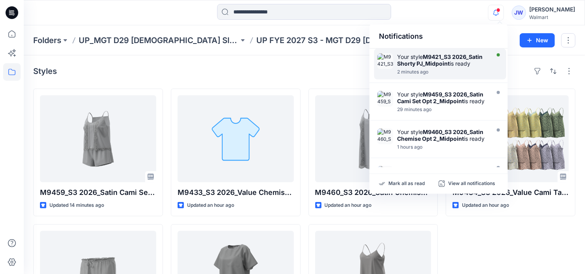
click at [468, 65] on div "Your style M9421_S3 2026_Satin Shorty PJ_Midpoint is ready" at bounding box center [442, 59] width 91 height 13
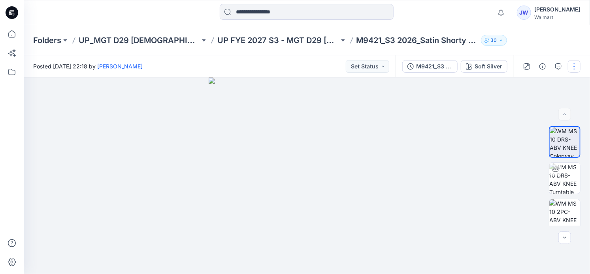
click at [575, 63] on button "button" at bounding box center [574, 66] width 13 height 13
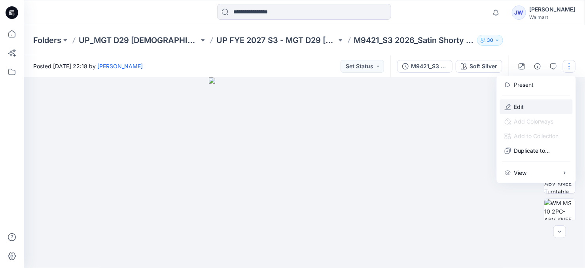
click at [522, 108] on p "Edit" at bounding box center [519, 107] width 10 height 8
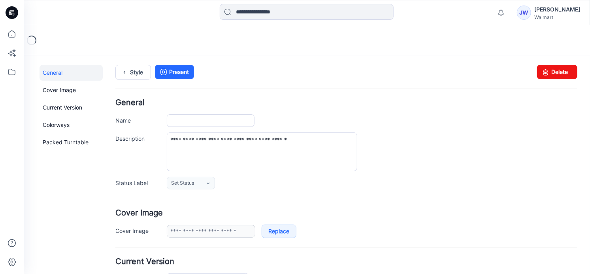
type input "**********"
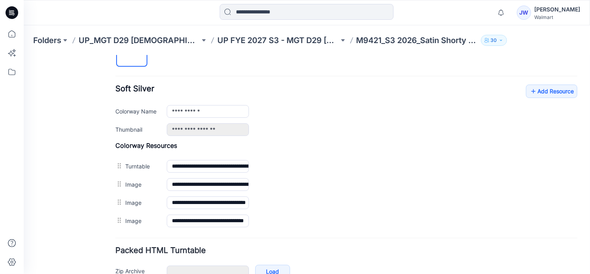
scroll to position [251, 0]
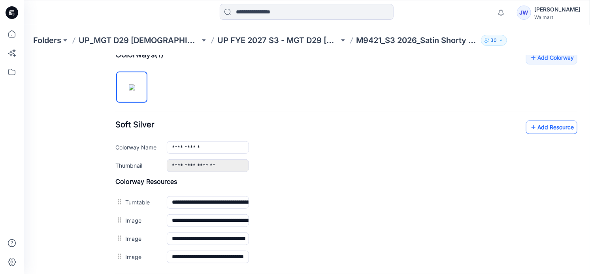
click at [554, 130] on link "Add Resource" at bounding box center [551, 126] width 51 height 13
click at [399, 157] on div "**********" at bounding box center [346, 145] width 462 height 51
click at [555, 127] on link "Add Resource" at bounding box center [551, 126] width 51 height 13
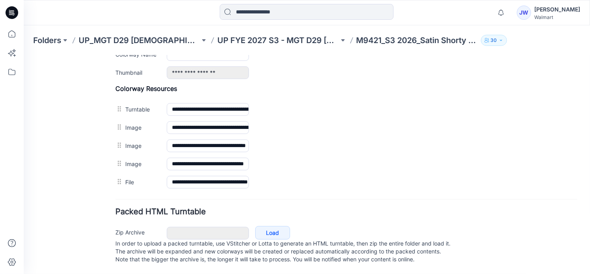
scroll to position [350, 0]
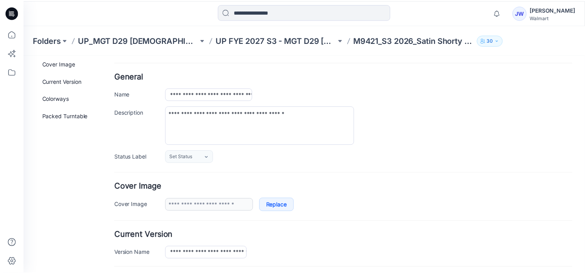
scroll to position [0, 0]
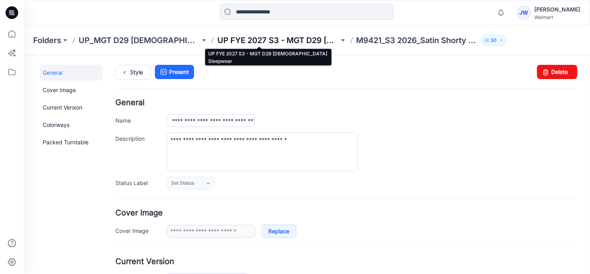
click at [252, 37] on p "UP FYE 2027 S3 - MGT D29 [DEMOGRAPHIC_DATA] Sleepwear" at bounding box center [277, 40] width 121 height 11
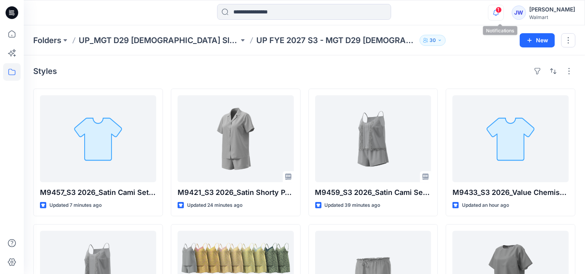
click at [503, 11] on icon "button" at bounding box center [495, 13] width 15 height 16
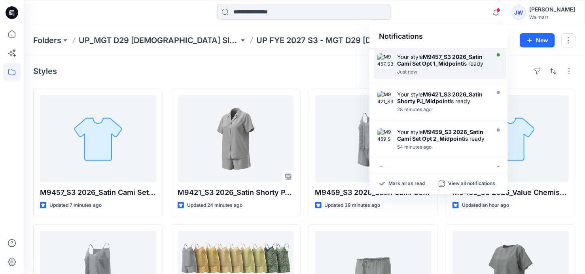
click at [431, 72] on div "Just now" at bounding box center [442, 72] width 91 height 6
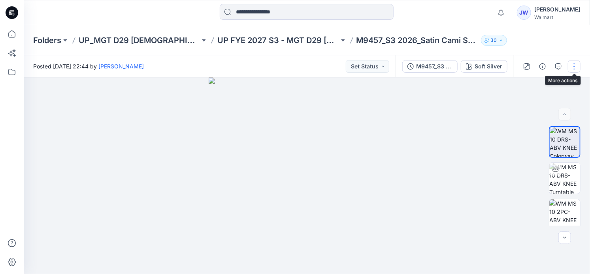
click at [575, 64] on button "button" at bounding box center [574, 66] width 13 height 13
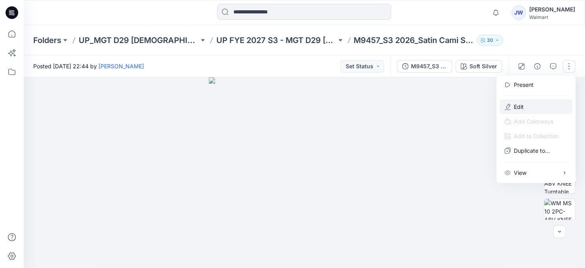
click at [514, 105] on p "Edit" at bounding box center [519, 107] width 10 height 8
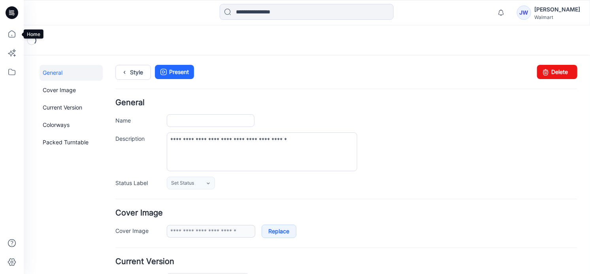
type input "**********"
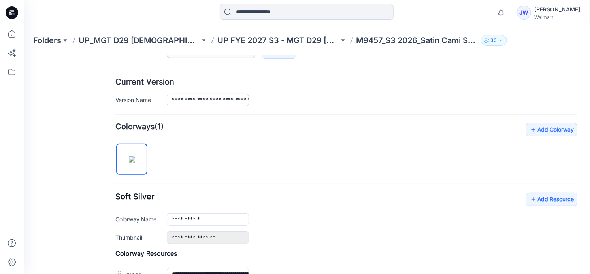
scroll to position [323, 0]
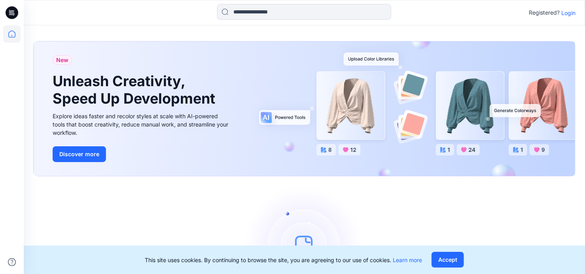
click at [567, 13] on p "Login" at bounding box center [568, 13] width 14 height 8
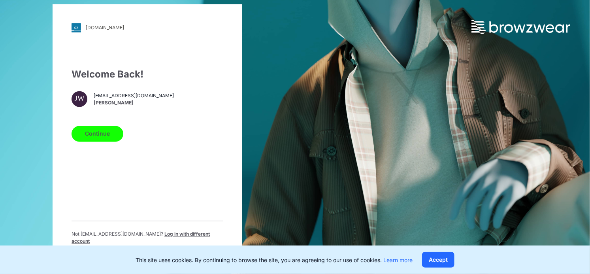
click at [83, 134] on button "Continue" at bounding box center [98, 134] width 52 height 16
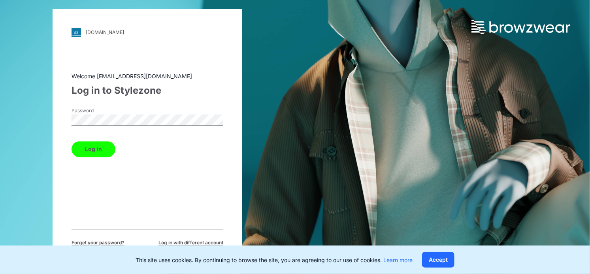
click at [94, 150] on button "Log in" at bounding box center [94, 149] width 44 height 16
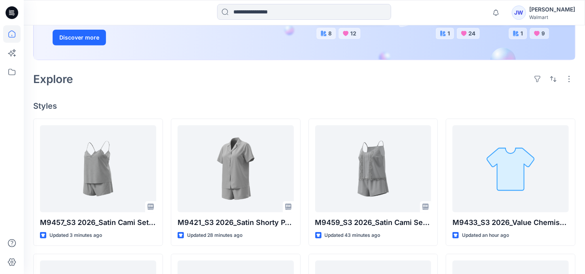
scroll to position [251, 0]
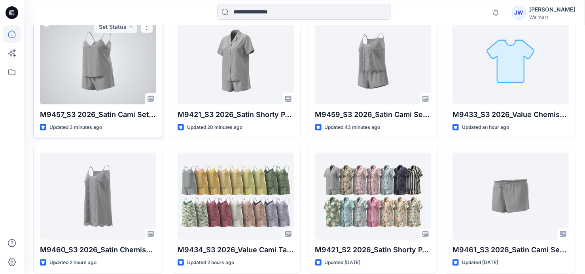
click at [72, 75] on div at bounding box center [98, 60] width 116 height 87
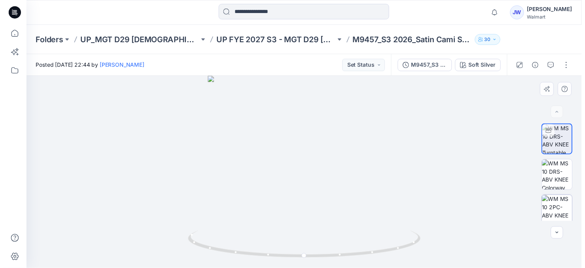
scroll to position [41, 0]
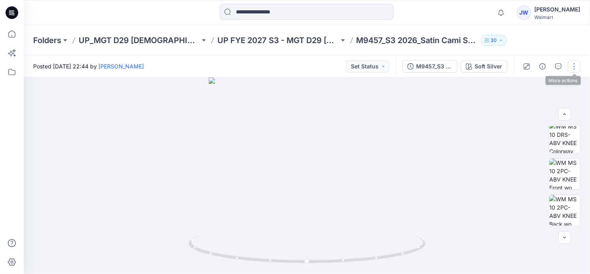
click at [577, 71] on button "button" at bounding box center [574, 66] width 13 height 13
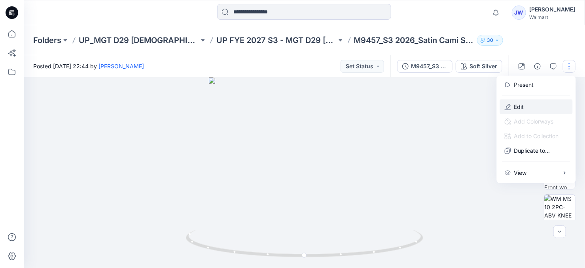
click at [514, 106] on p "Edit" at bounding box center [519, 107] width 10 height 8
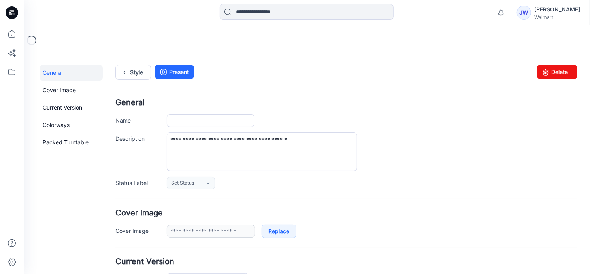
type input "**********"
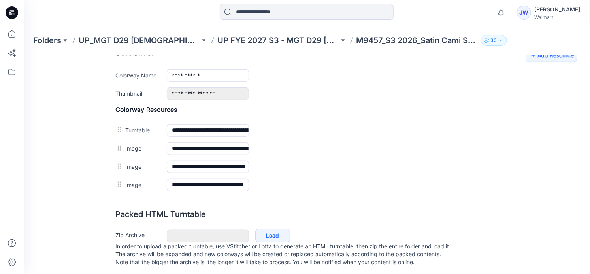
scroll to position [287, 0]
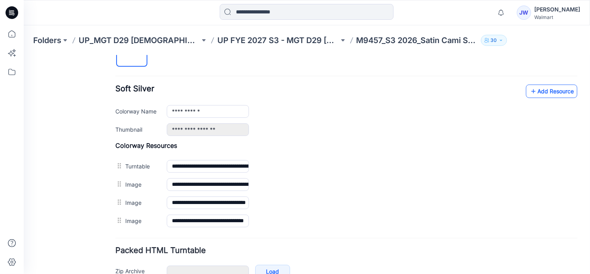
click at [545, 88] on link "Add Resource" at bounding box center [551, 90] width 51 height 13
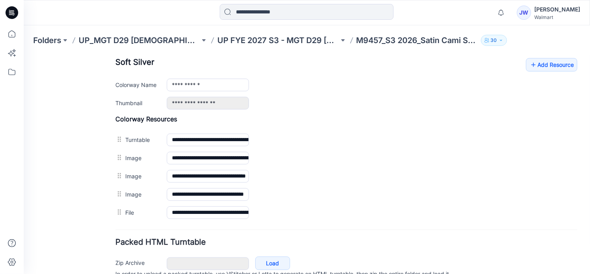
scroll to position [350, 0]
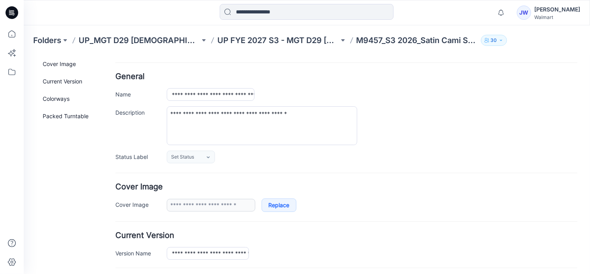
scroll to position [0, 0]
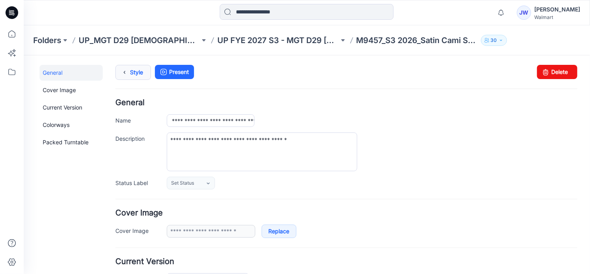
click at [125, 74] on icon at bounding box center [124, 72] width 11 height 14
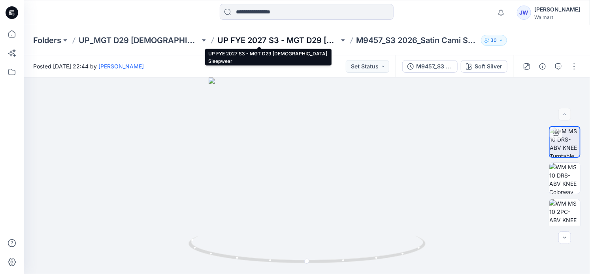
click at [242, 42] on p "UP FYE 2027 S3 - MGT D29 [DEMOGRAPHIC_DATA] Sleepwear" at bounding box center [277, 40] width 121 height 11
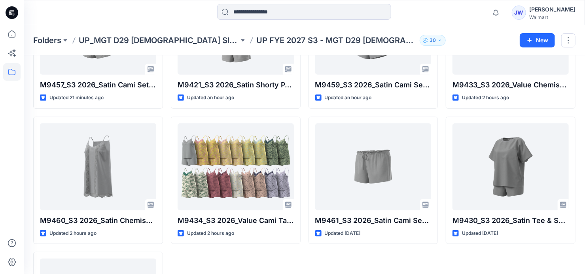
scroll to position [36, 0]
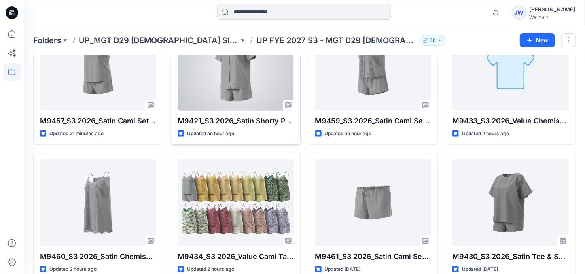
scroll to position [36, 0]
